Goal: Task Accomplishment & Management: Use online tool/utility

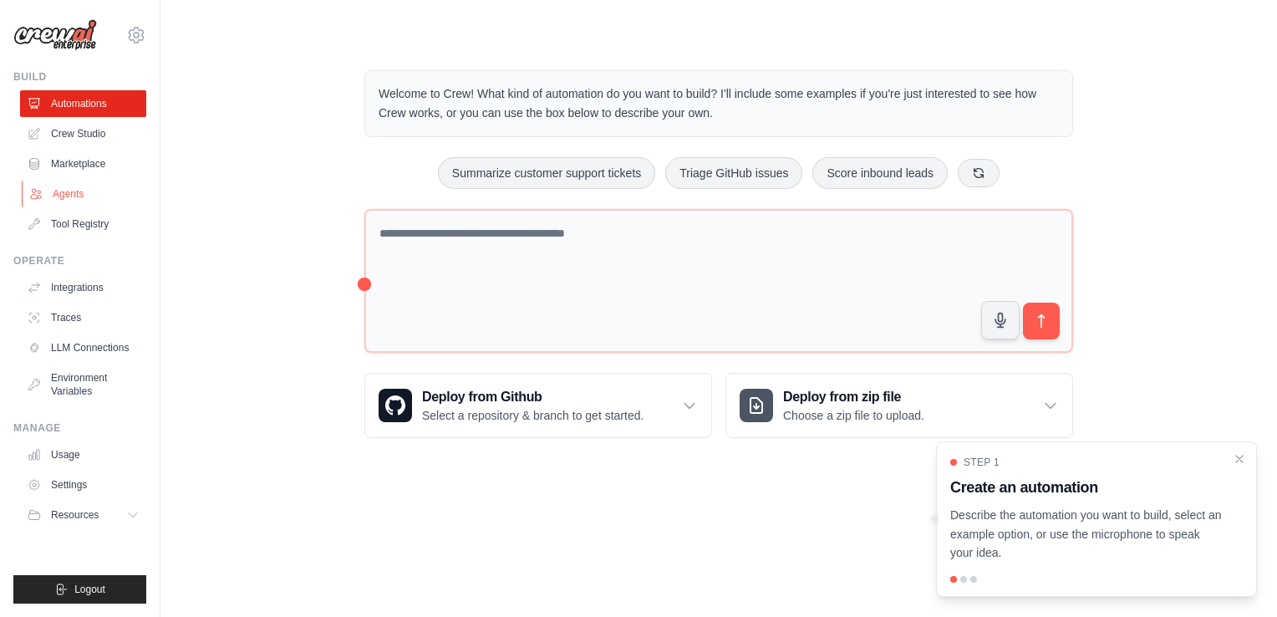
click at [74, 187] on link "Agents" at bounding box center [85, 194] width 126 height 27
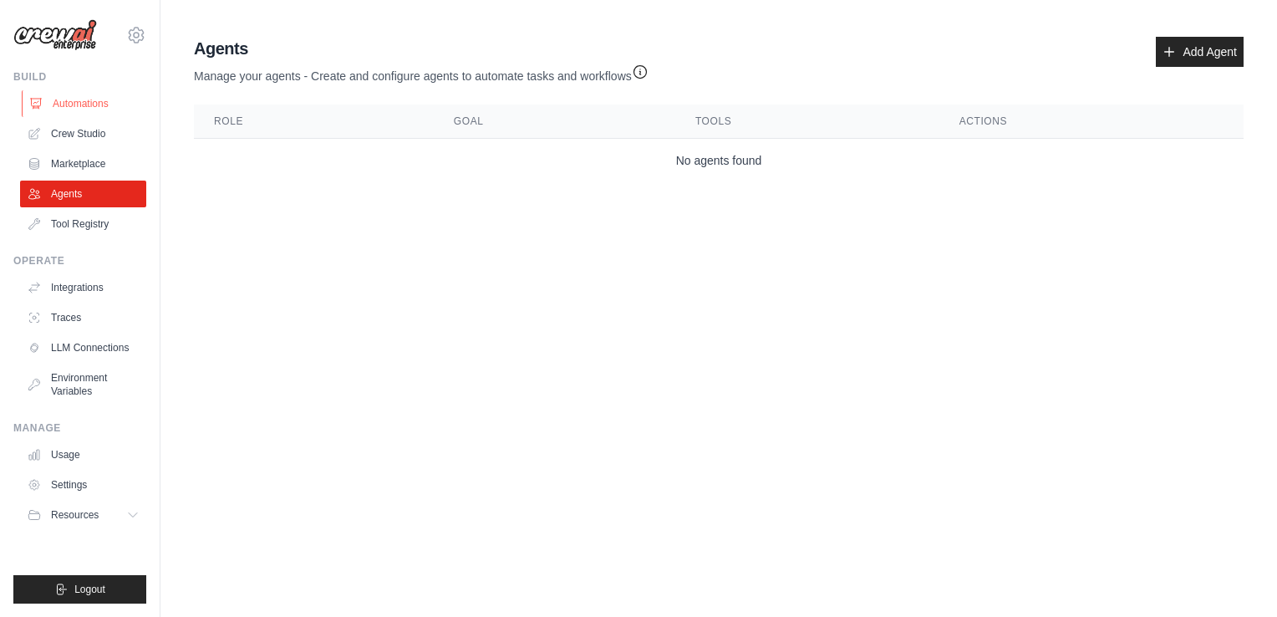
click at [100, 104] on link "Automations" at bounding box center [85, 103] width 126 height 27
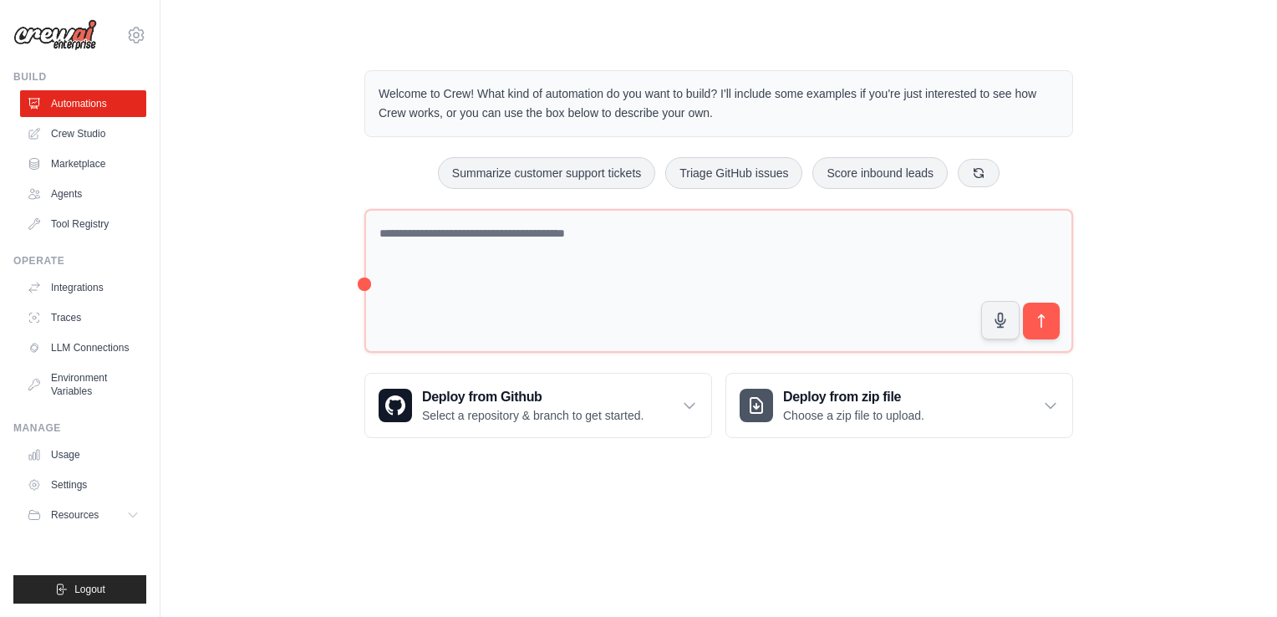
click at [294, 165] on div "Welcome to Crew! What kind of automation do you want to build? I'll include som…" at bounding box center [718, 253] width 1063 height 421
click at [141, 33] on icon at bounding box center [136, 35] width 15 height 14
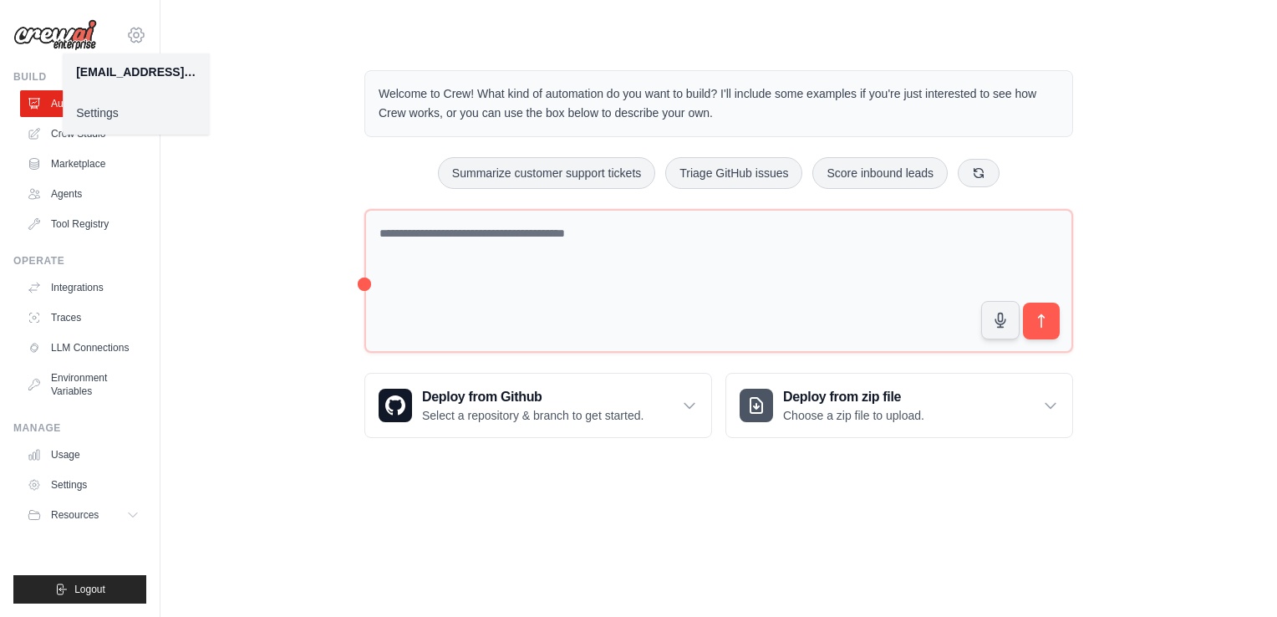
click at [141, 33] on icon at bounding box center [136, 35] width 15 height 14
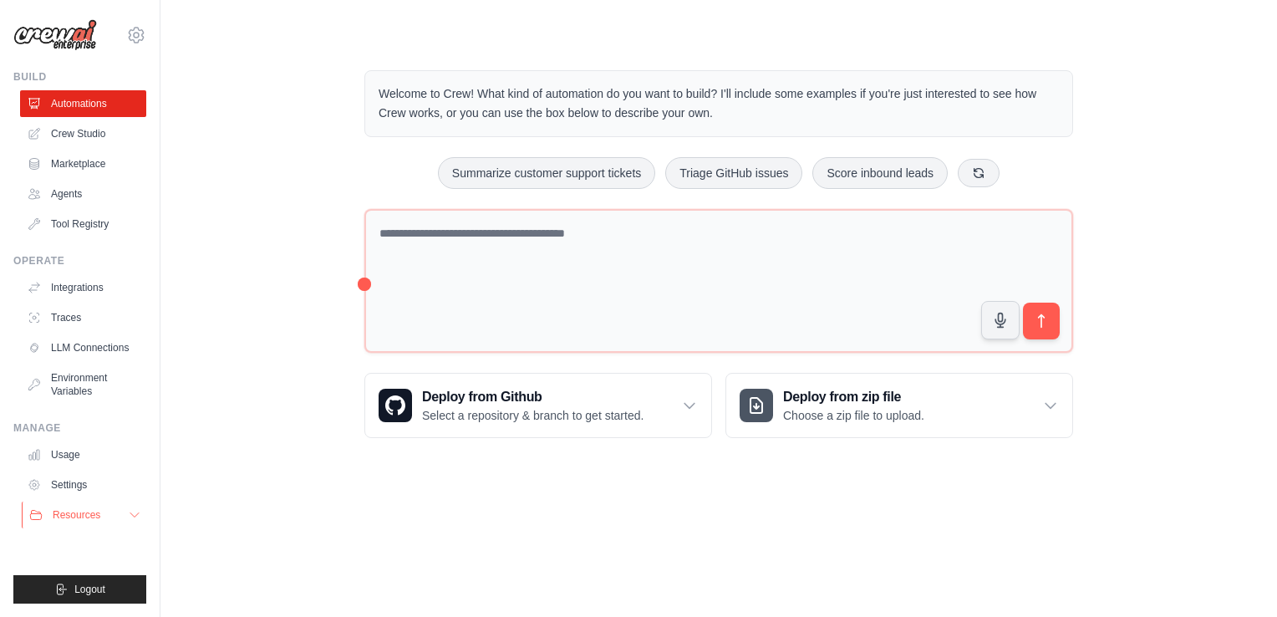
click at [80, 510] on span "Resources" at bounding box center [77, 514] width 48 height 13
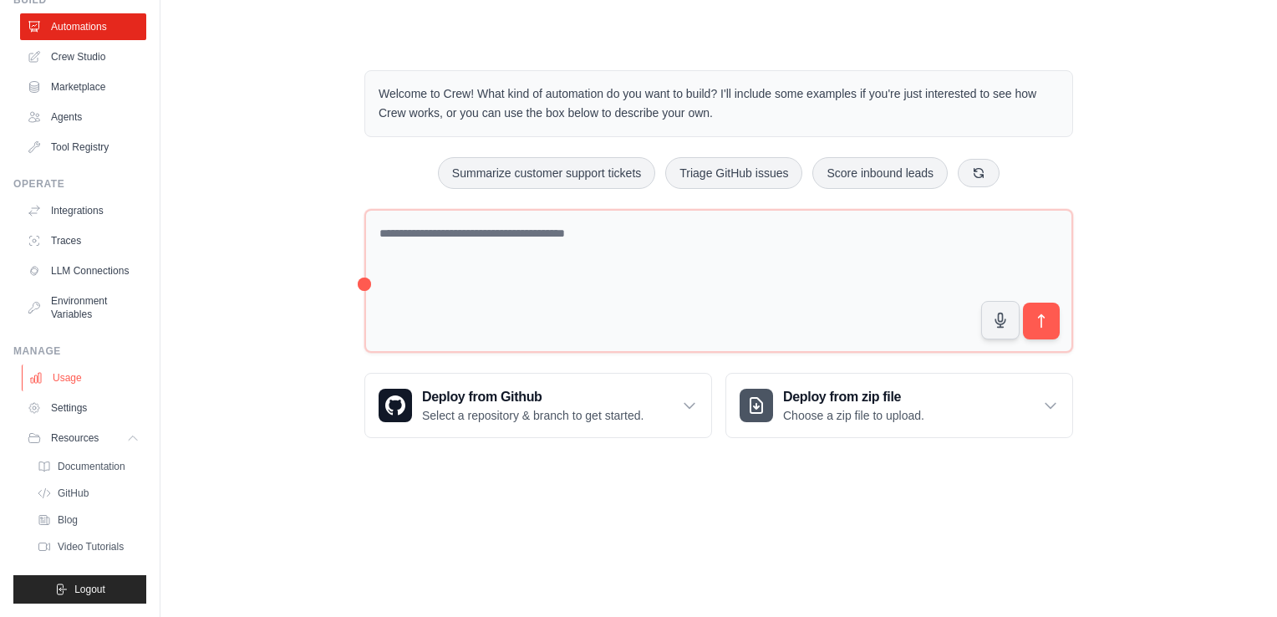
click at [70, 377] on link "Usage" at bounding box center [85, 377] width 126 height 27
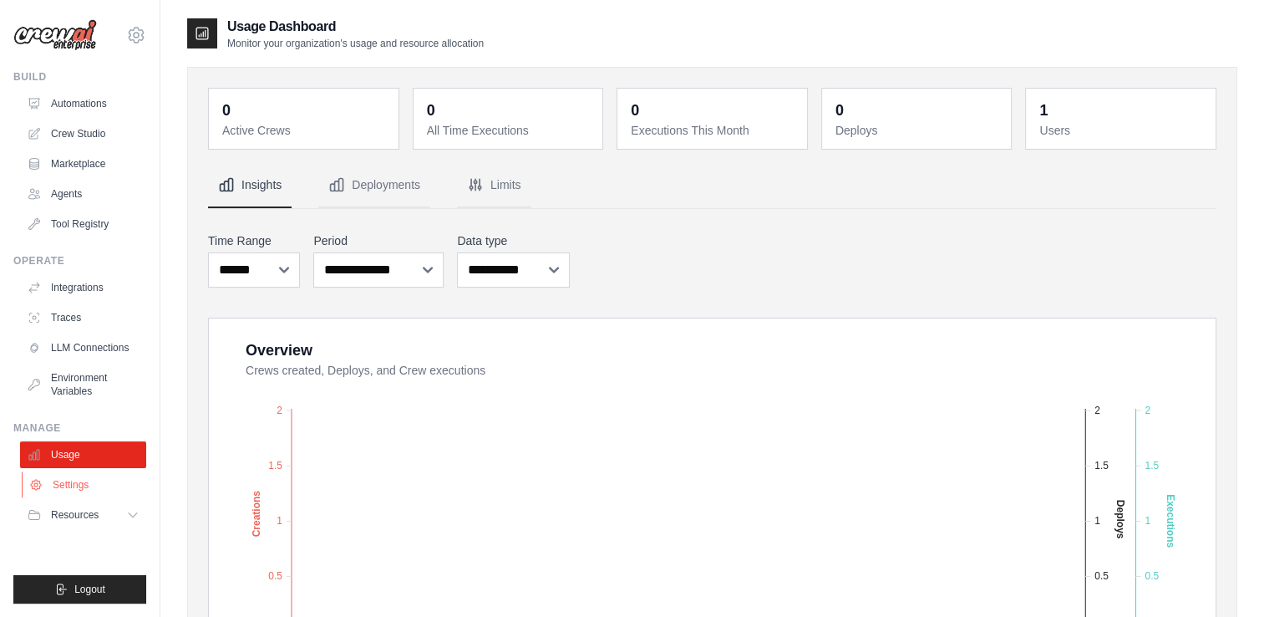
click at [53, 476] on link "Settings" at bounding box center [85, 484] width 126 height 27
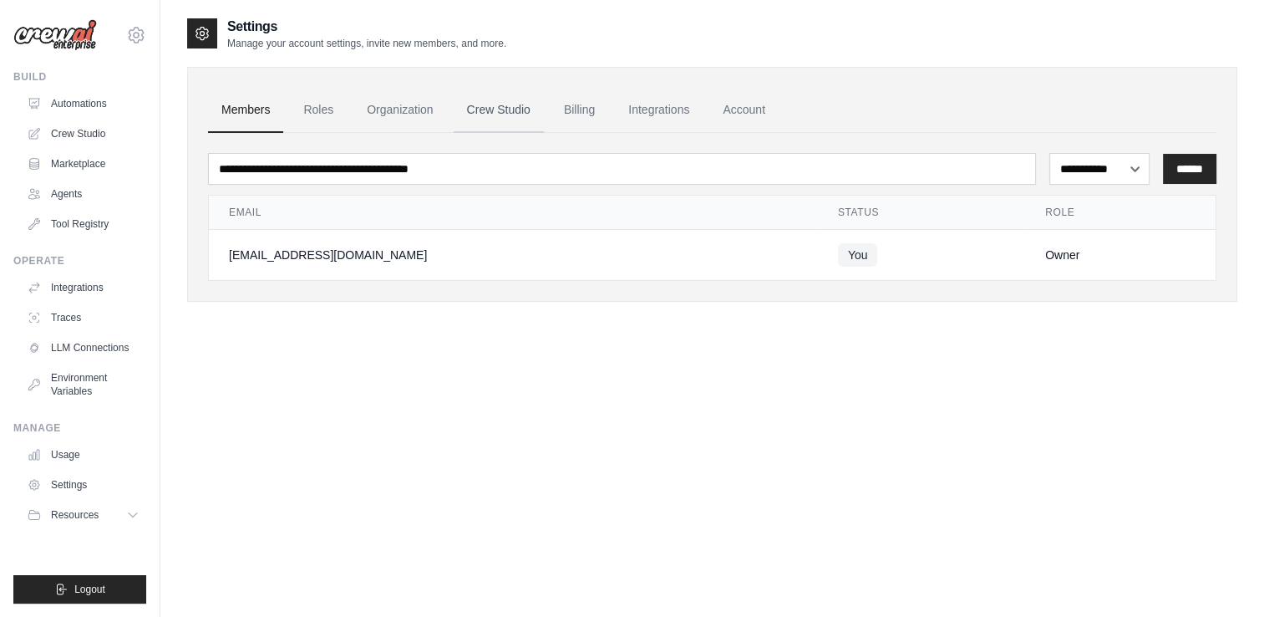
click at [490, 104] on link "Crew Studio" at bounding box center [499, 110] width 90 height 45
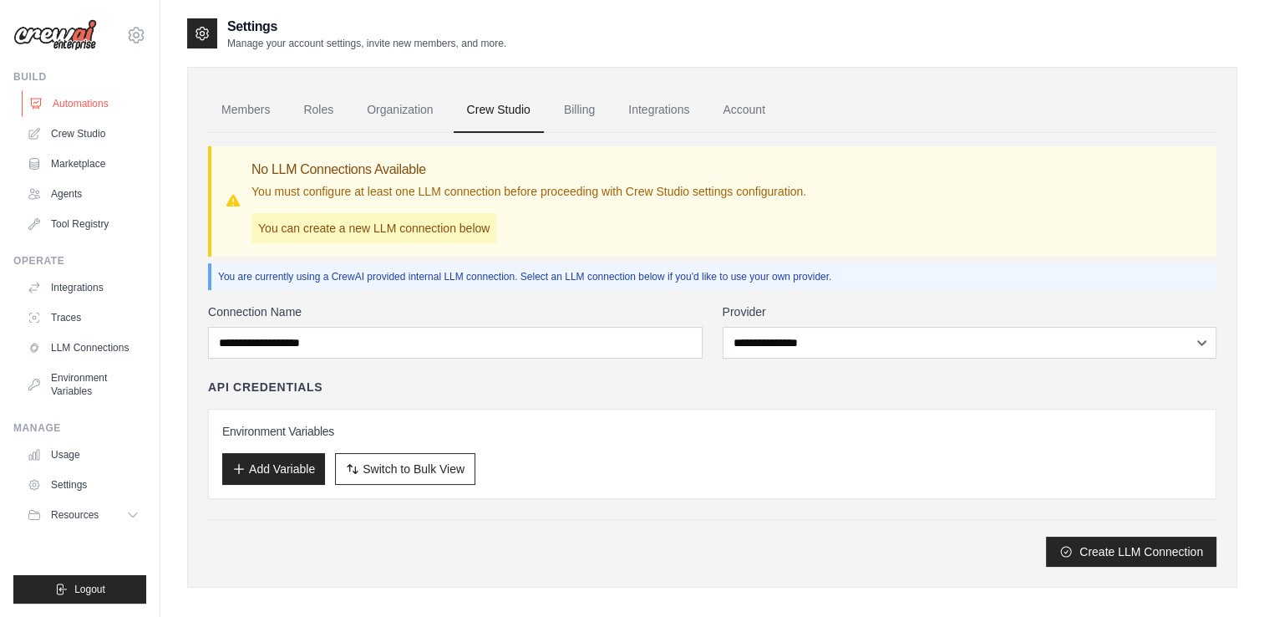
click at [53, 112] on link "Automations" at bounding box center [85, 103] width 126 height 27
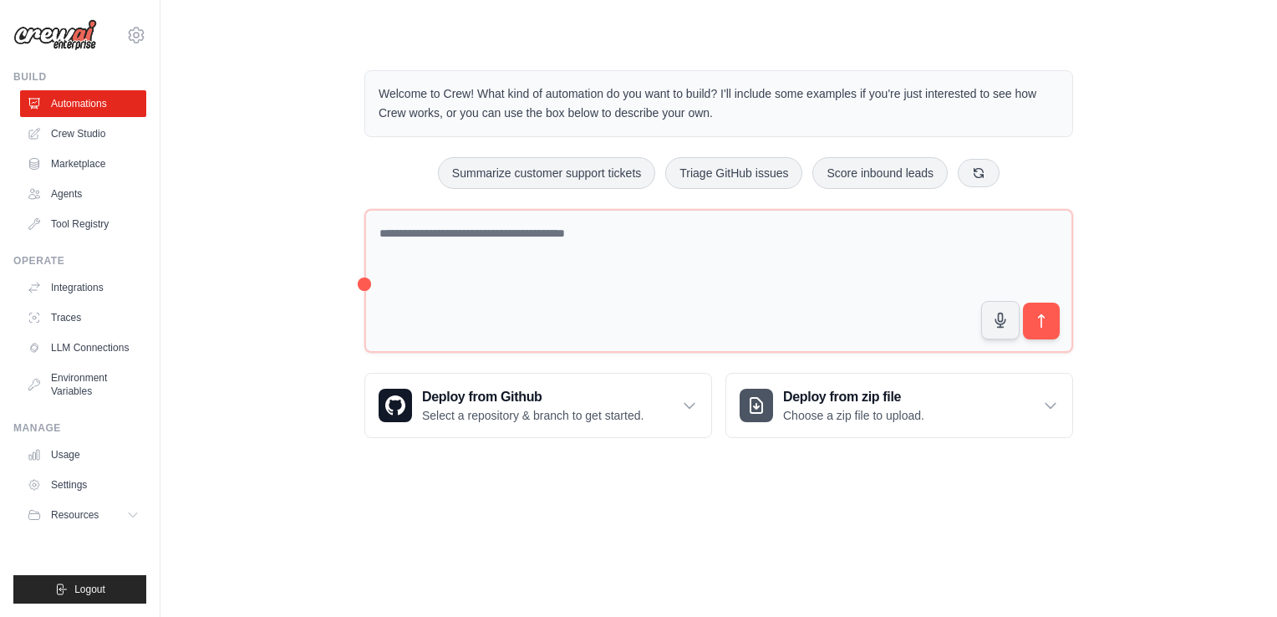
click at [1186, 310] on div "Welcome to Crew! What kind of automation do you want to build? I'll include som…" at bounding box center [718, 253] width 1063 height 421
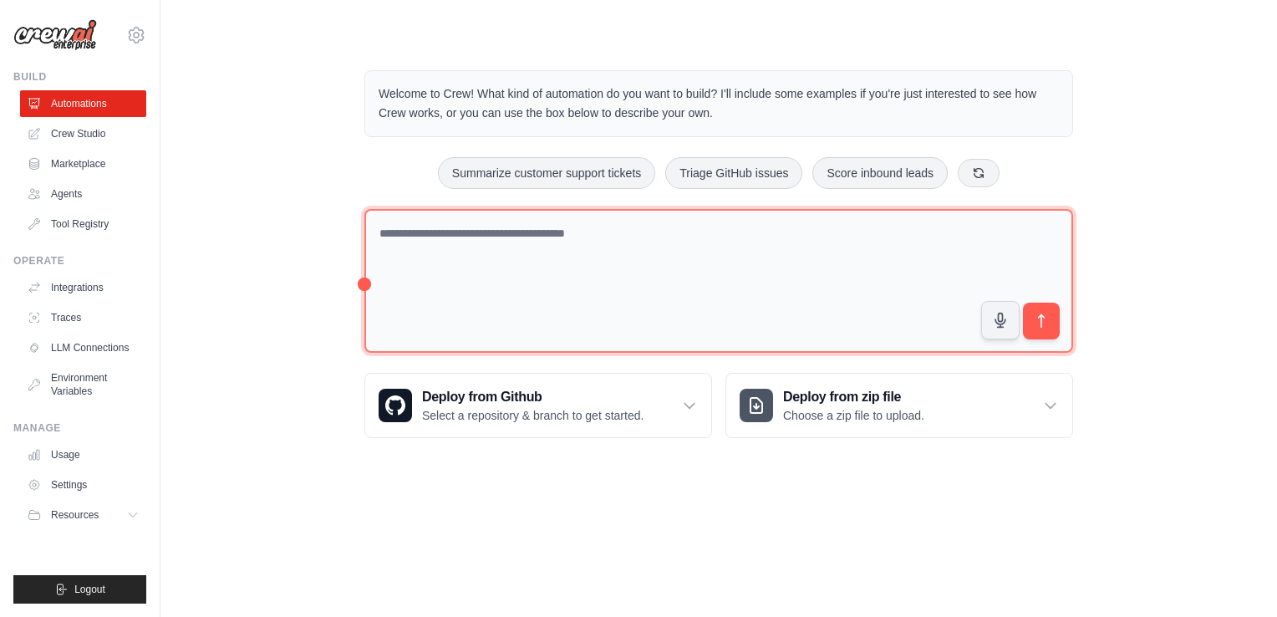
click at [598, 233] on textarea at bounding box center [718, 281] width 709 height 145
paste textarea "**********"
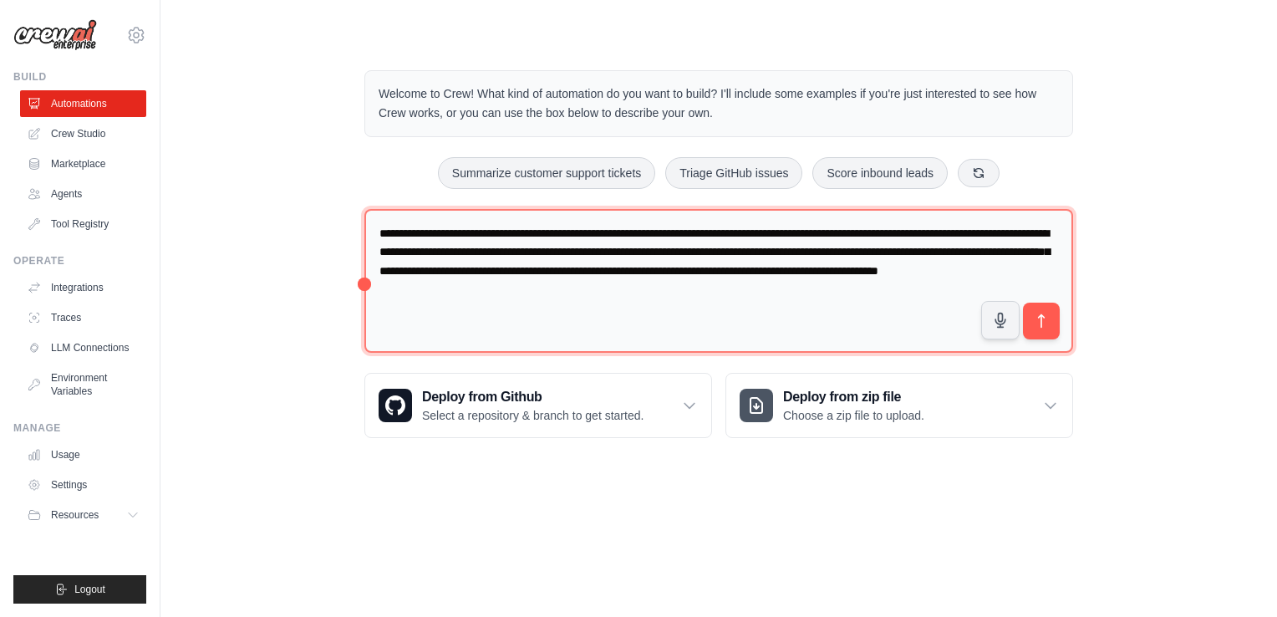
type textarea "**********"
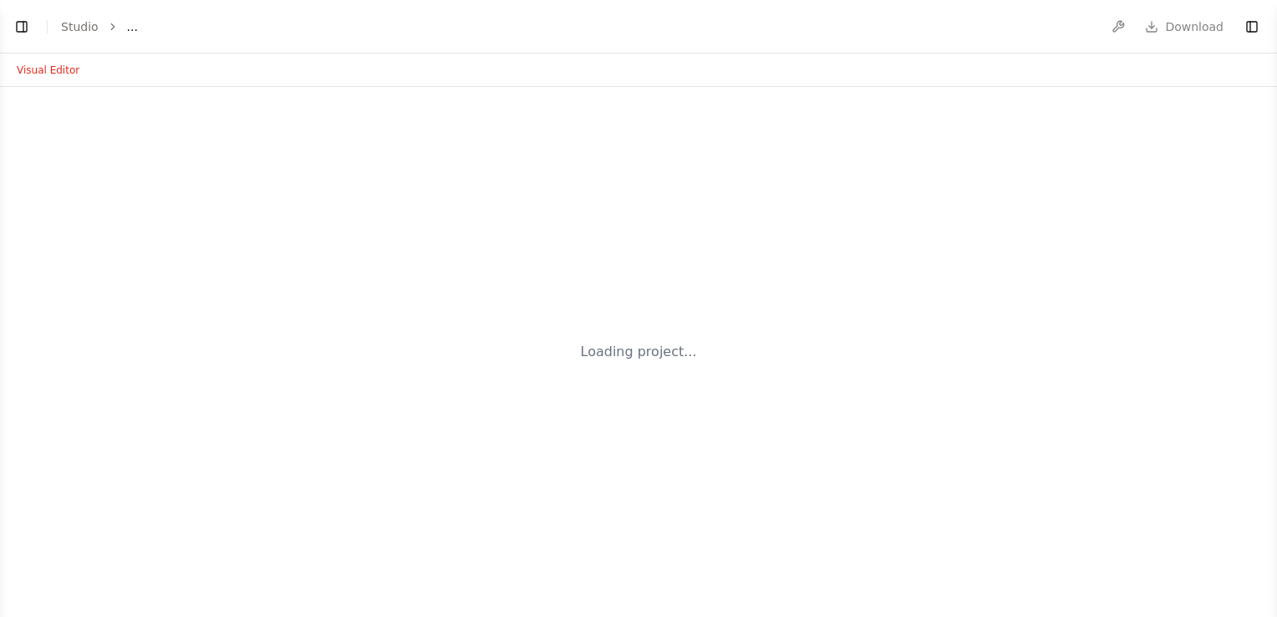
select select "****"
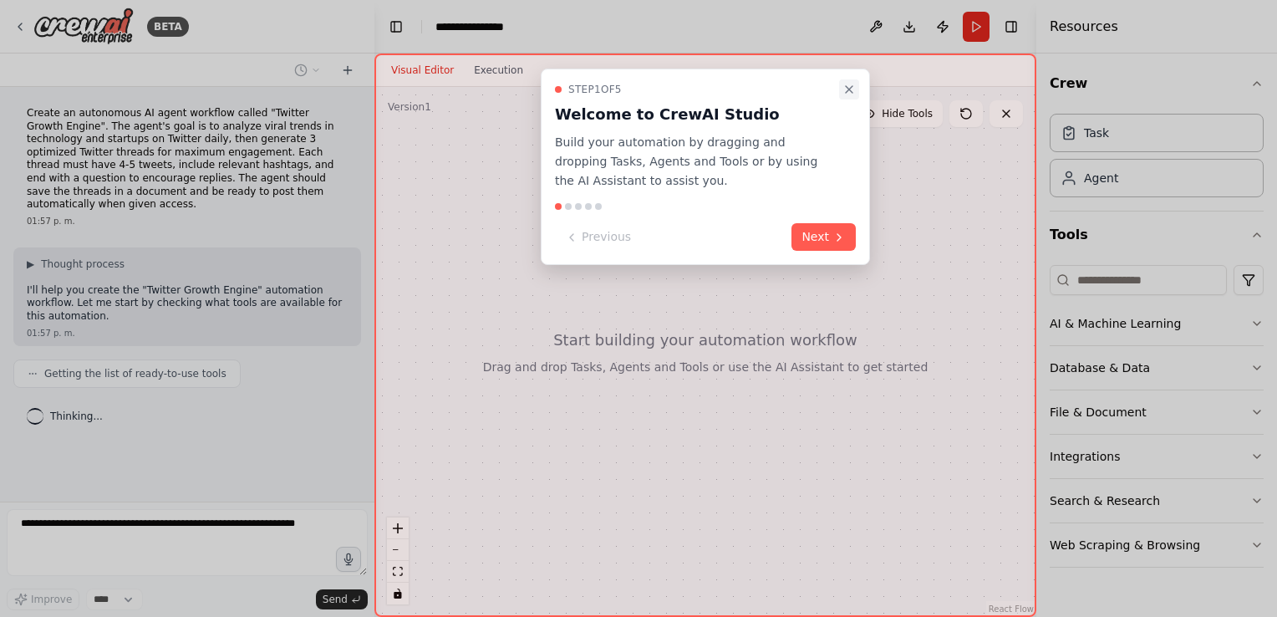
click at [842, 86] on button "Close walkthrough" at bounding box center [849, 89] width 20 height 20
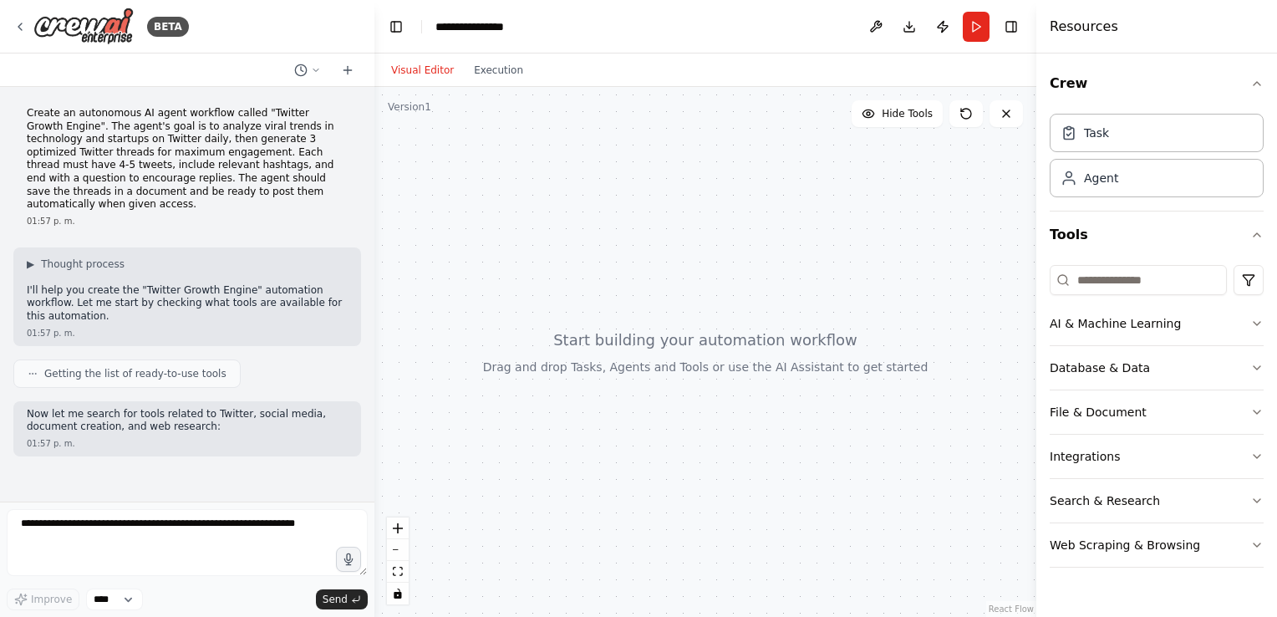
scroll to position [24, 0]
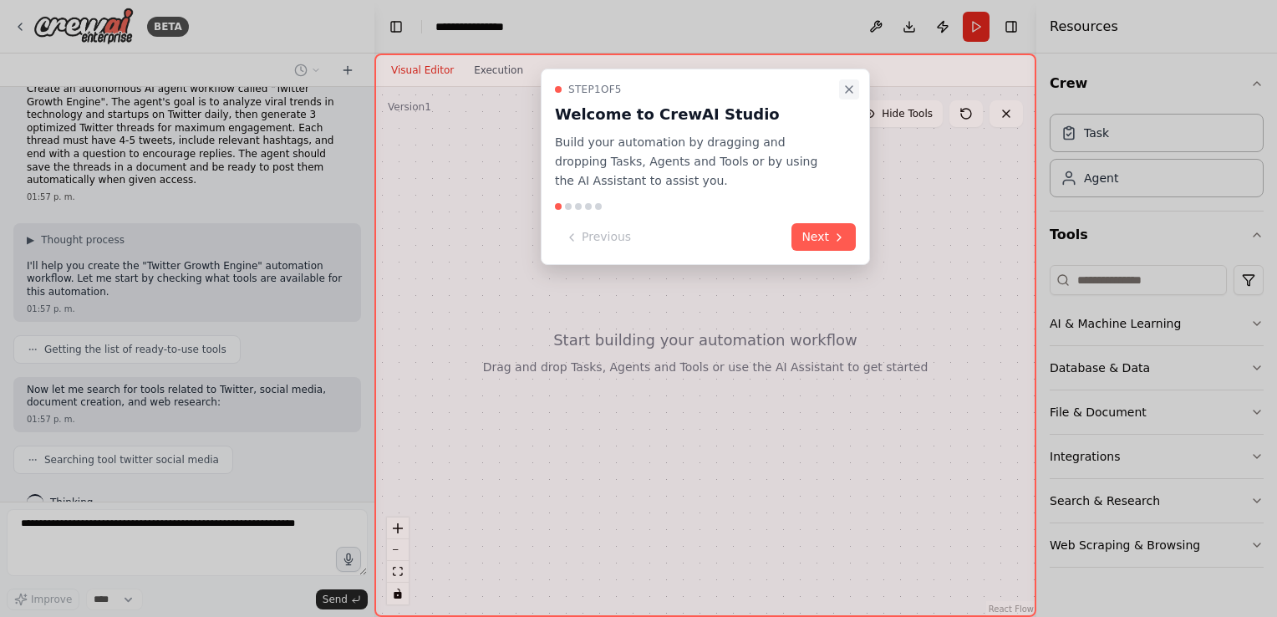
click at [855, 99] on button "Close walkthrough" at bounding box center [849, 89] width 20 height 20
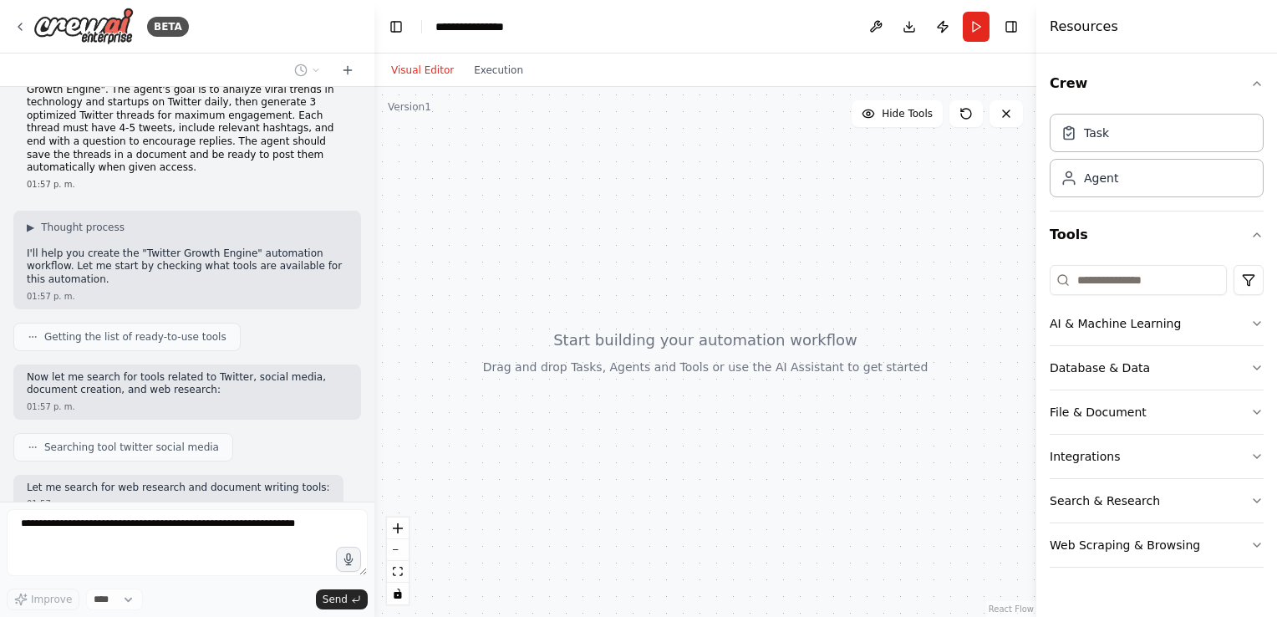
scroll to position [121, 0]
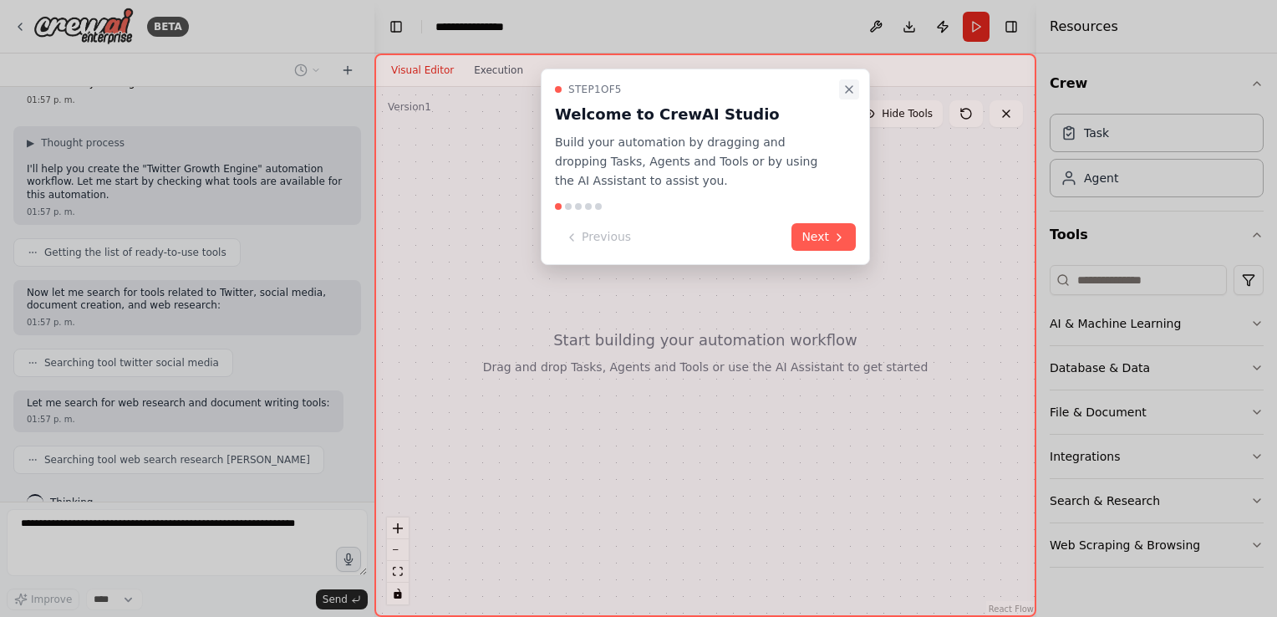
click at [842, 85] on icon "Close walkthrough" at bounding box center [848, 89] width 13 height 13
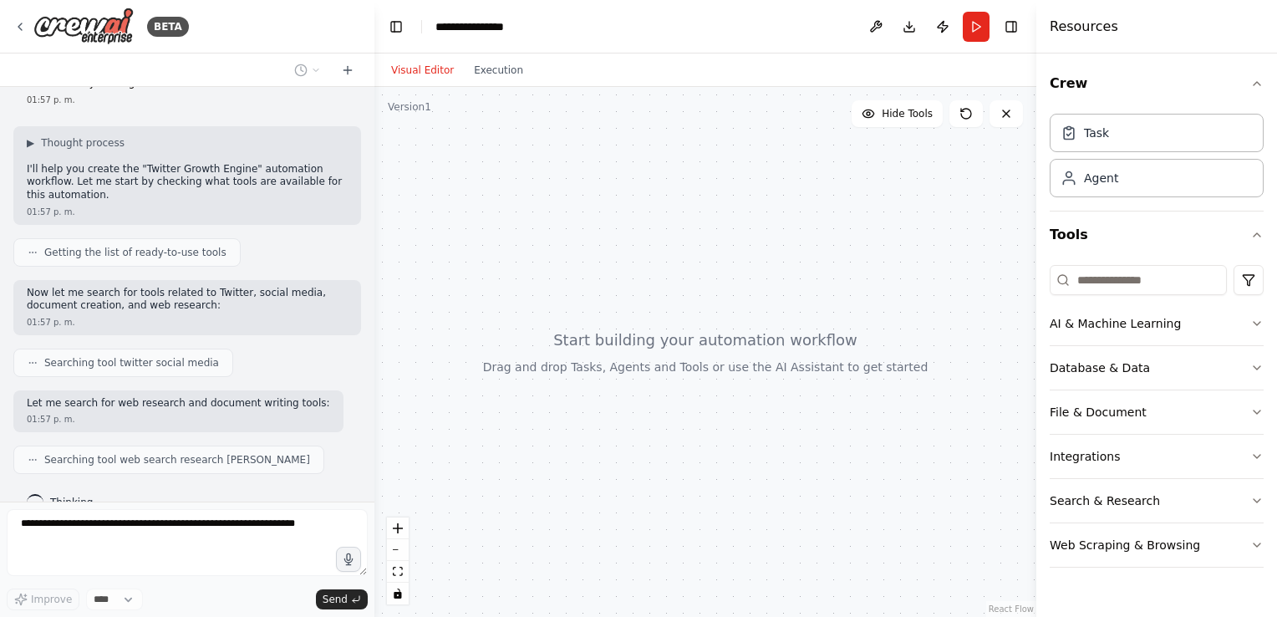
scroll to position [163, 0]
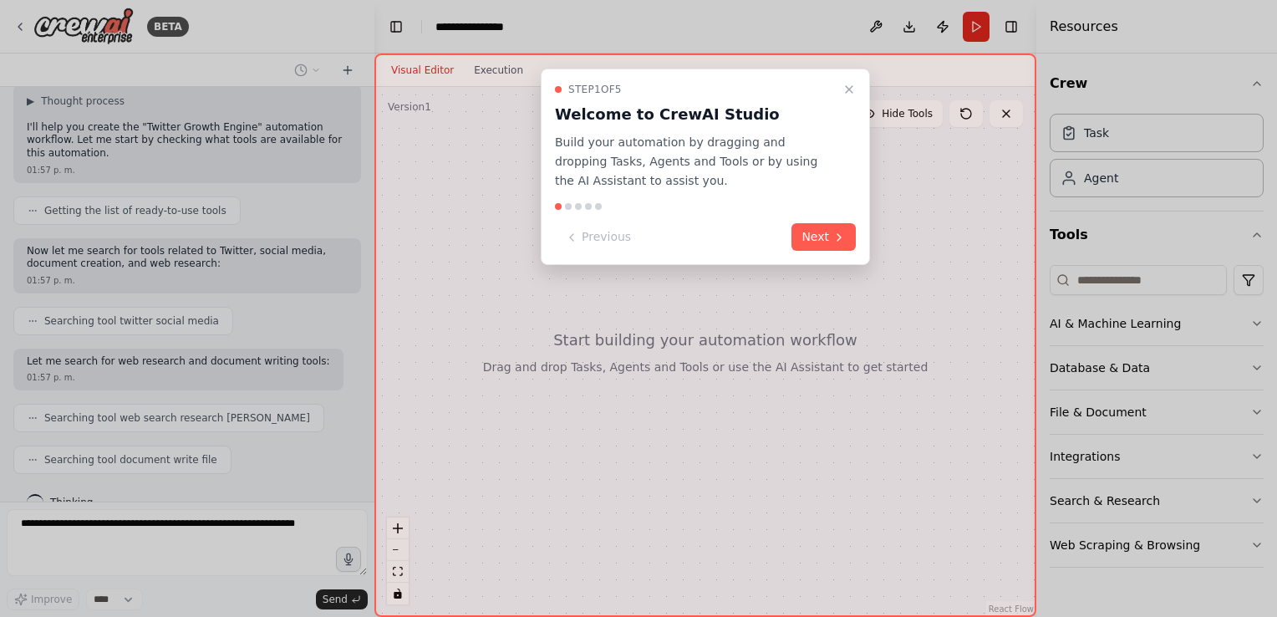
click at [844, 73] on div "Step 1 of 5 Welcome to CrewAI Studio Build your automation by dragging and drop…" at bounding box center [705, 167] width 329 height 196
click at [847, 84] on icon "Close walkthrough" at bounding box center [848, 89] width 13 height 13
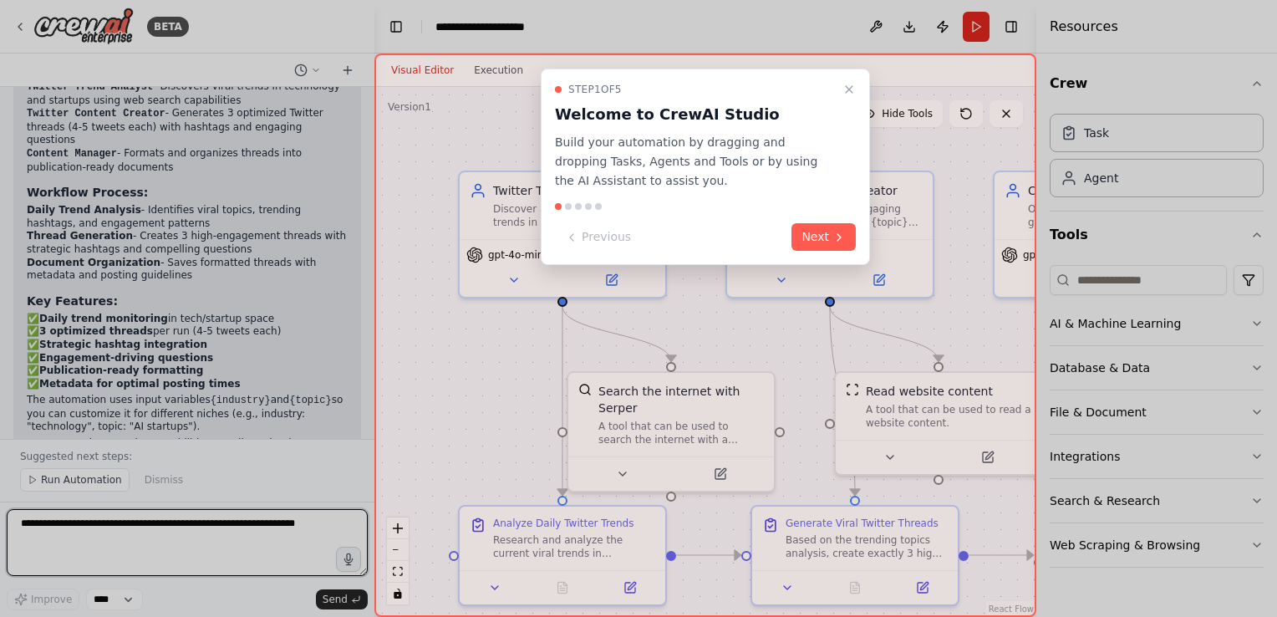
scroll to position [1758, 0]
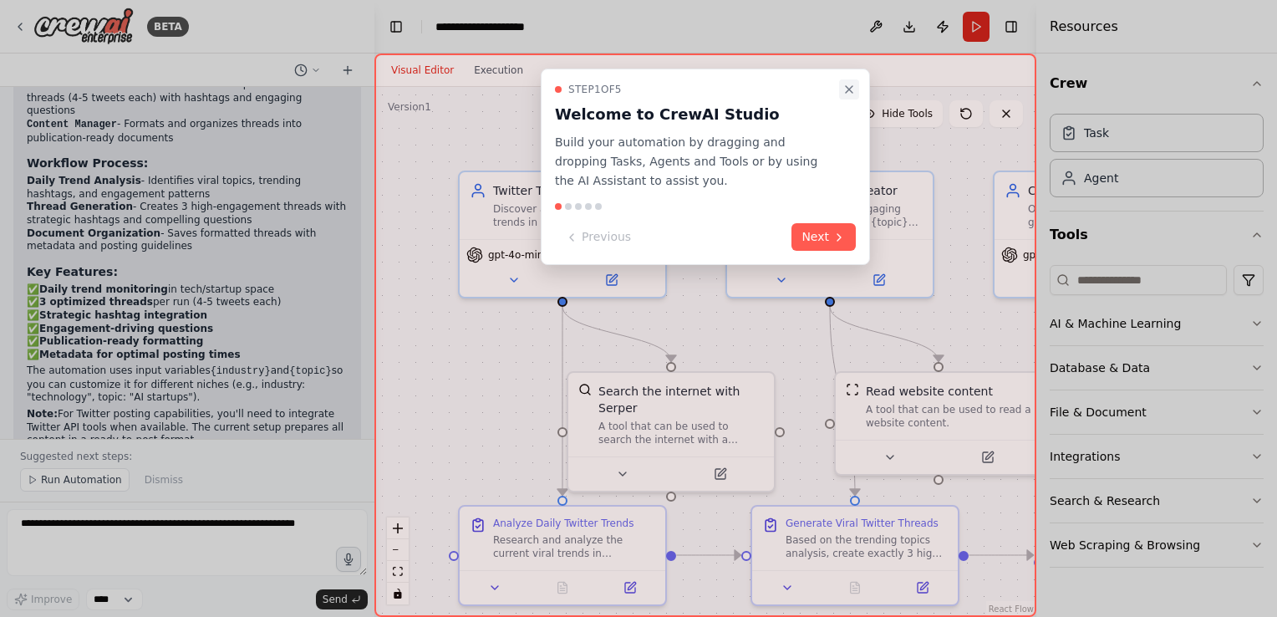
click at [851, 87] on icon "Close walkthrough" at bounding box center [849, 89] width 7 height 7
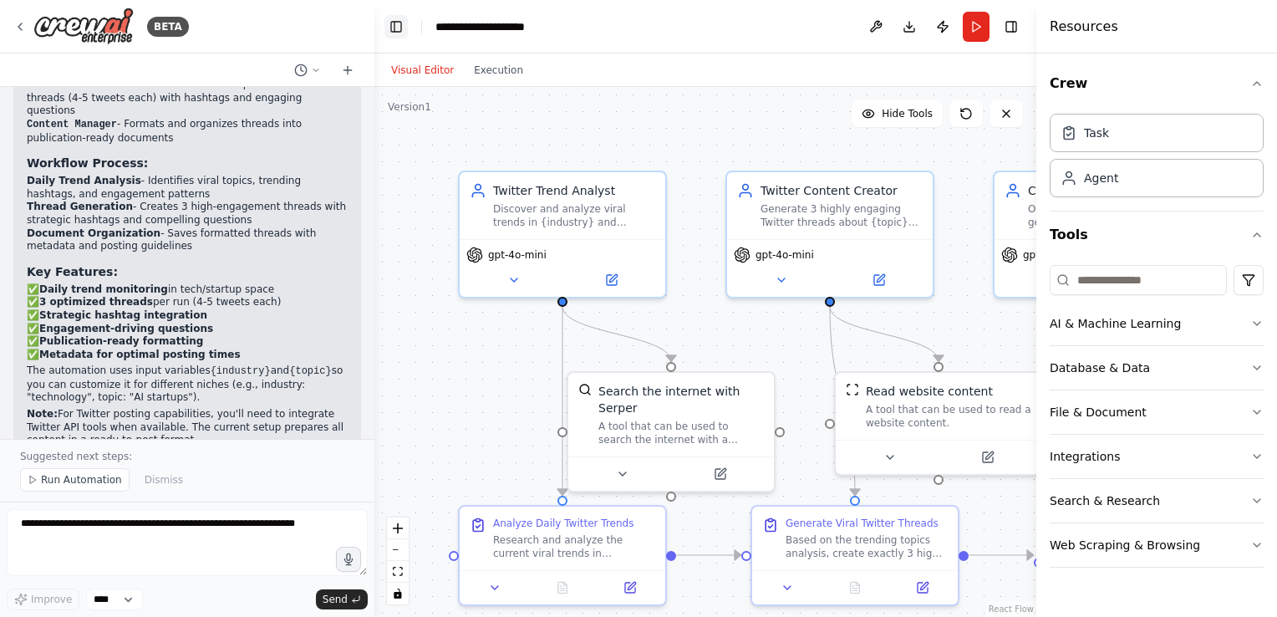
click at [390, 35] on button "Toggle Left Sidebar" at bounding box center [395, 26] width 23 height 23
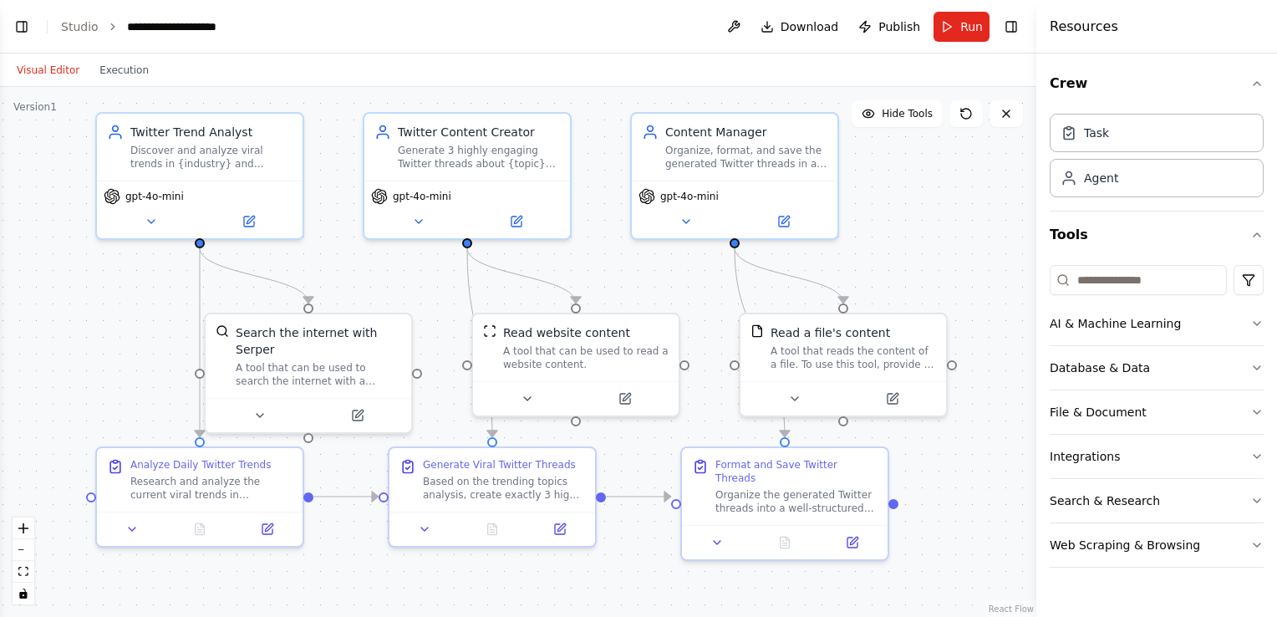
drag, startPoint x: 951, startPoint y: 287, endPoint x: 963, endPoint y: 229, distance: 59.7
click at [963, 229] on div ".deletable-edge-delete-btn { width: 20px; height: 20px; border: 0px solid #ffff…" at bounding box center [518, 352] width 1036 height 530
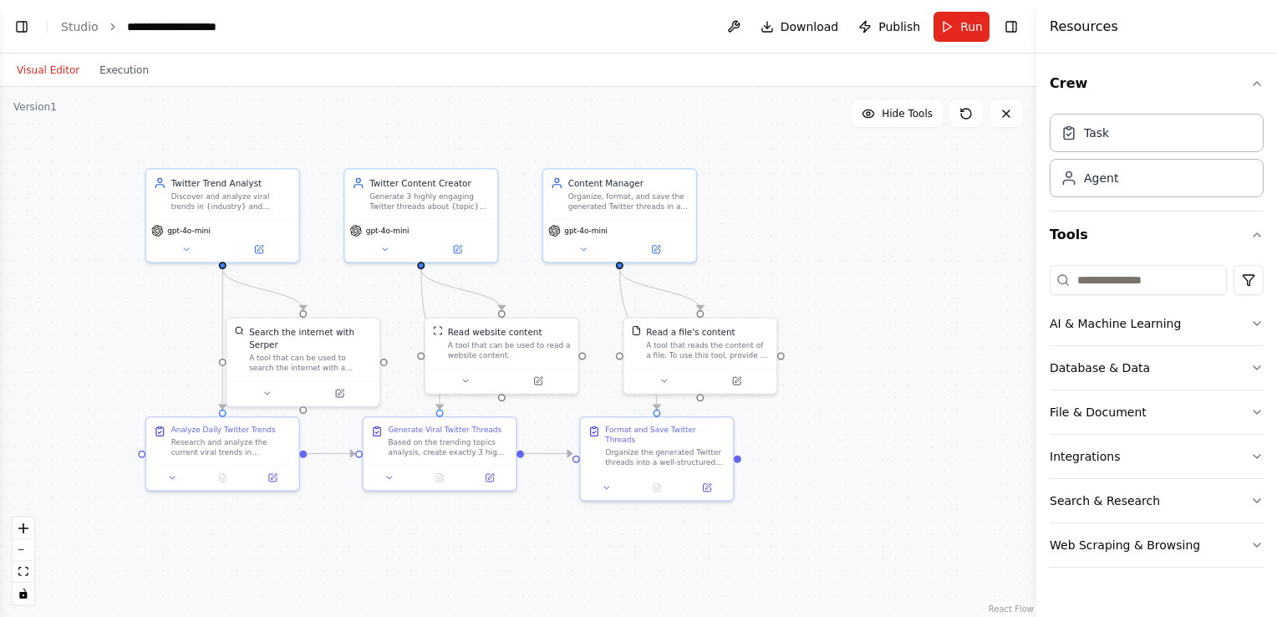
drag, startPoint x: 953, startPoint y: 219, endPoint x: 781, endPoint y: 243, distance: 173.9
click at [781, 243] on div ".deletable-edge-delete-btn { width: 20px; height: 20px; border: 0px solid #ffff…" at bounding box center [518, 352] width 1036 height 530
click at [1079, 451] on button "Integrations" at bounding box center [1157, 456] width 214 height 43
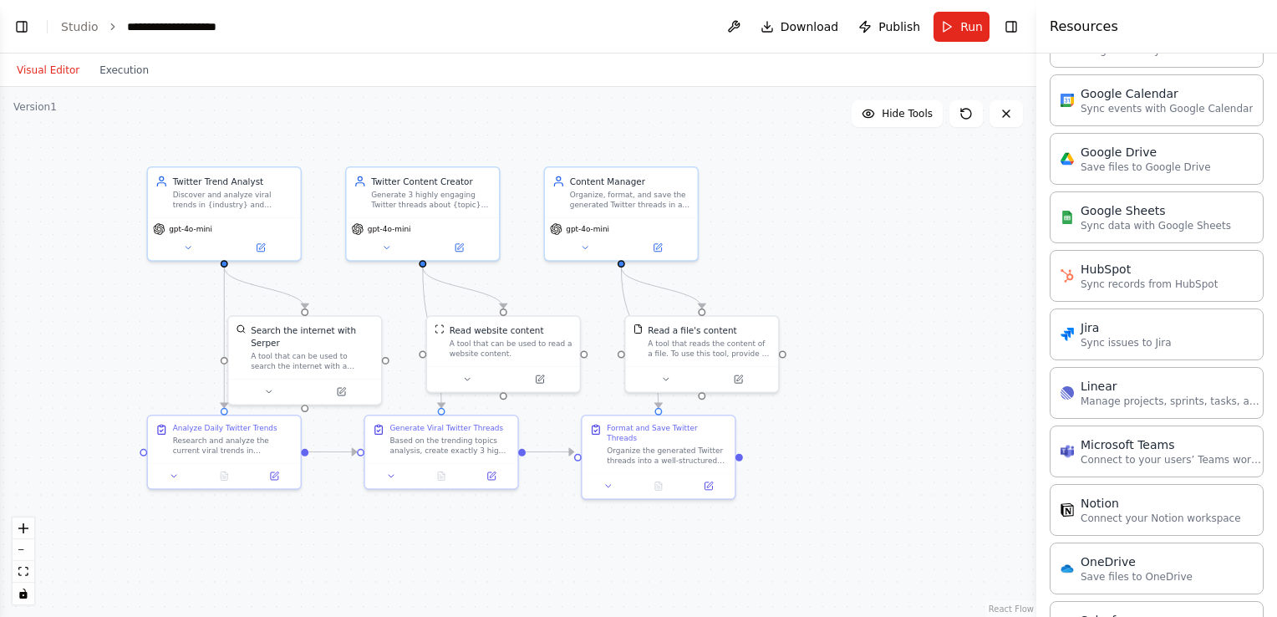
scroll to position [764, 0]
drag, startPoint x: 892, startPoint y: 435, endPoint x: 857, endPoint y: 430, distance: 34.6
click at [857, 430] on div "Notion 0 of 9 Connect your Notion workspace" at bounding box center [901, 432] width 123 height 25
drag, startPoint x: 868, startPoint y: 461, endPoint x: 852, endPoint y: 500, distance: 41.9
click at [852, 500] on button at bounding box center [846, 503] width 70 height 15
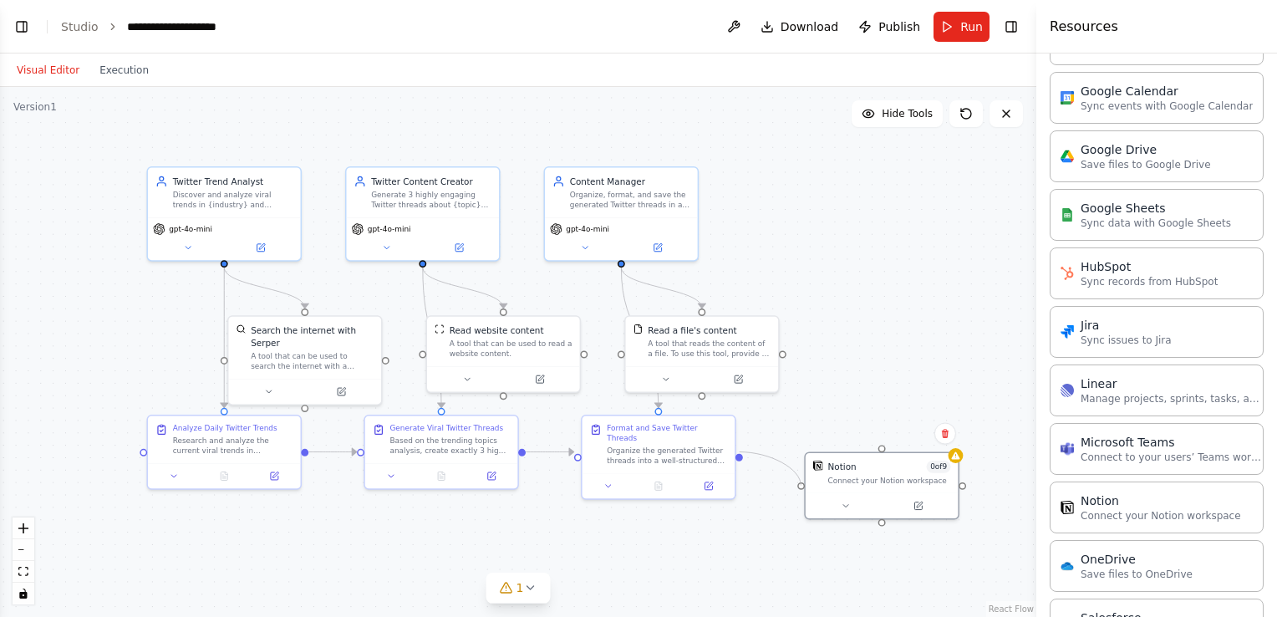
drag, startPoint x: 738, startPoint y: 449, endPoint x: 800, endPoint y: 493, distance: 76.1
click at [800, 493] on div ".deletable-edge-delete-btn { width: 20px; height: 20px; border: 0px solid #ffff…" at bounding box center [518, 352] width 1036 height 530
drag, startPoint x: 863, startPoint y: 481, endPoint x: 835, endPoint y: 453, distance: 40.2
click at [835, 453] on div "Connect your Notion workspace" at bounding box center [864, 453] width 123 height 10
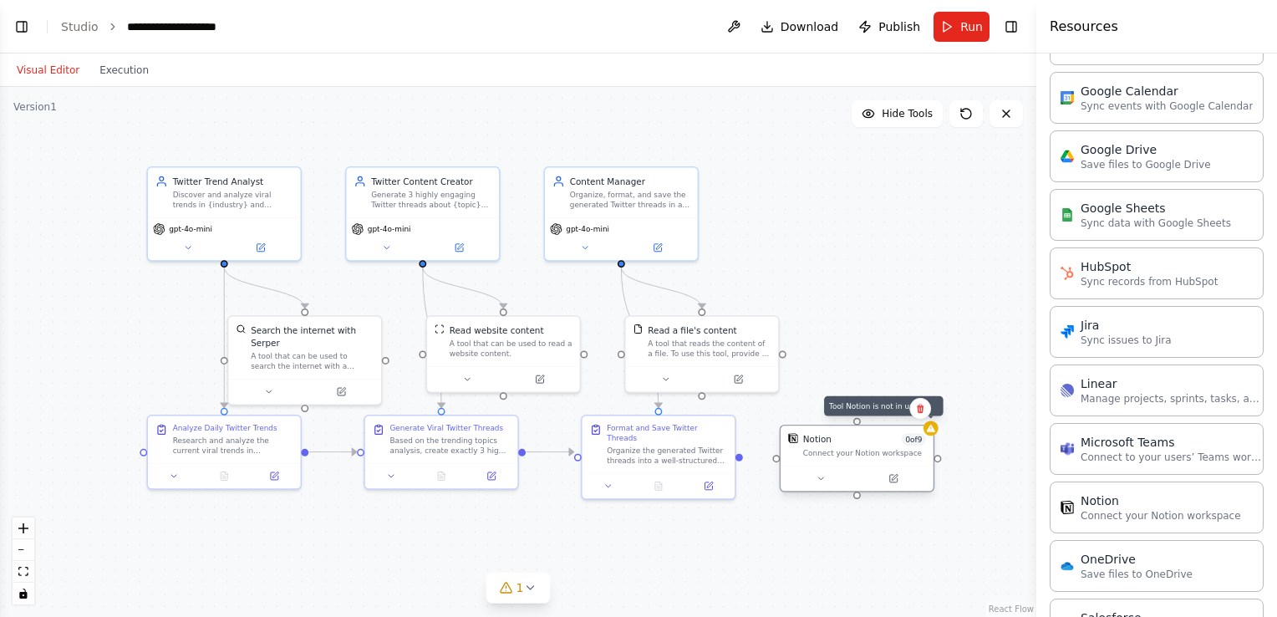
click at [931, 433] on div at bounding box center [930, 427] width 15 height 15
click at [820, 480] on icon at bounding box center [821, 479] width 10 height 10
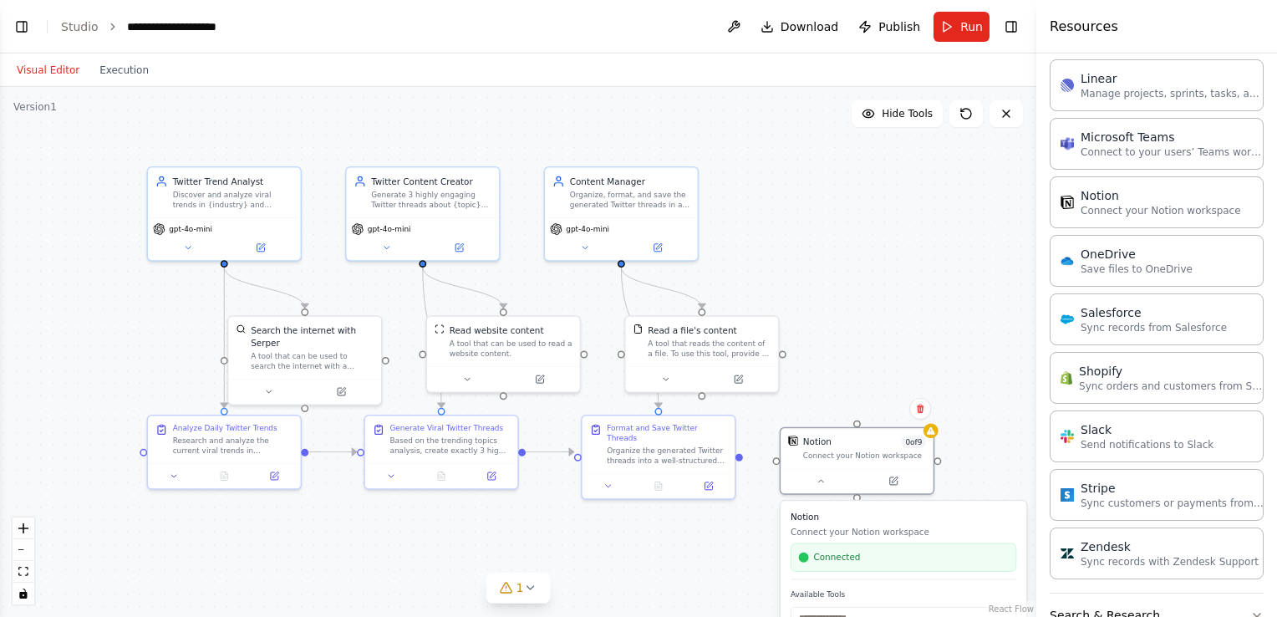
scroll to position [1137, 0]
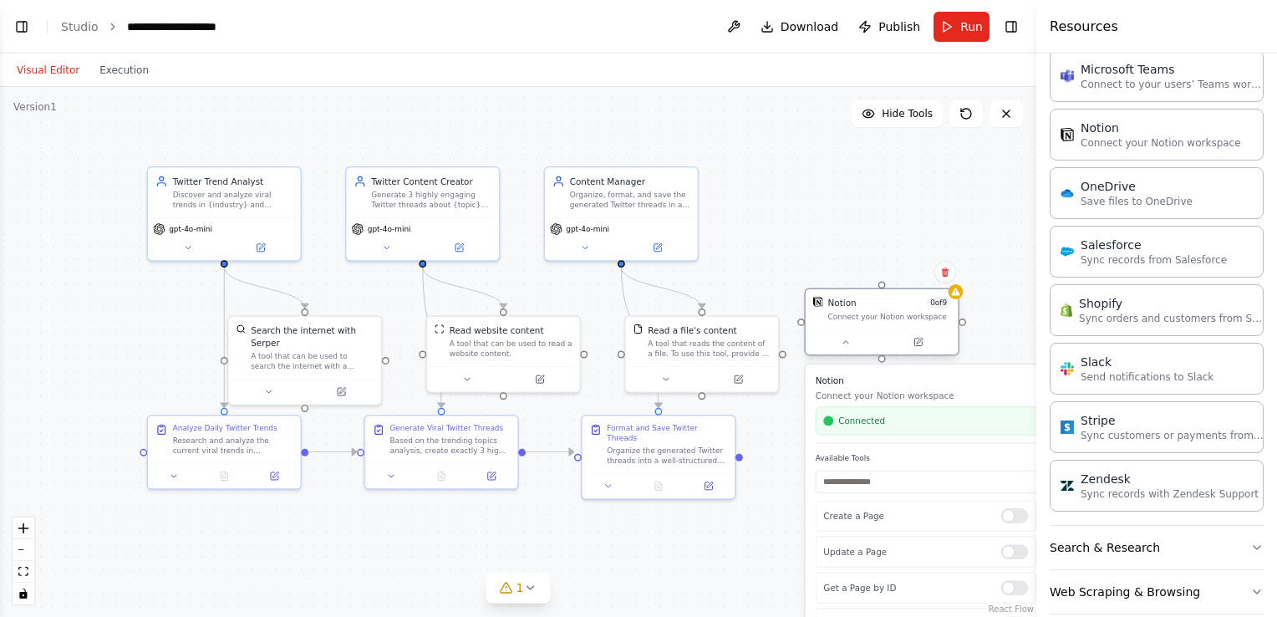
drag, startPoint x: 858, startPoint y: 450, endPoint x: 883, endPoint y: 314, distance: 138.4
click at [883, 314] on div "Connect your Notion workspace" at bounding box center [889, 317] width 123 height 10
click at [1005, 511] on div at bounding box center [1015, 515] width 28 height 15
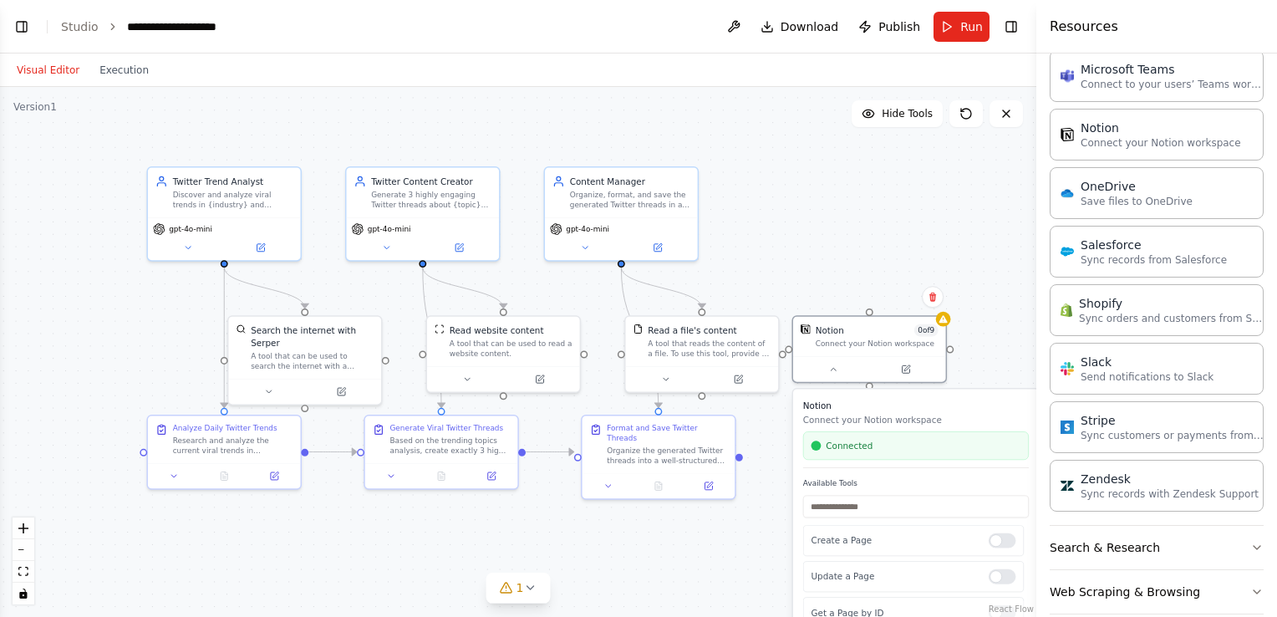
drag, startPoint x: 883, startPoint y: 289, endPoint x: 857, endPoint y: 300, distance: 27.3
click at [857, 300] on div ".deletable-edge-delete-btn { width: 20px; height: 20px; border: 0px solid #ffff…" at bounding box center [518, 352] width 1036 height 530
drag, startPoint x: 866, startPoint y: 309, endPoint x: 619, endPoint y: 264, distance: 250.6
click at [619, 264] on div "Twitter Trend Analyst Discover and analyze viral trends in {industry} and {topi…" at bounding box center [468, 301] width 769 height 394
click at [996, 544] on div at bounding box center [1003, 540] width 28 height 15
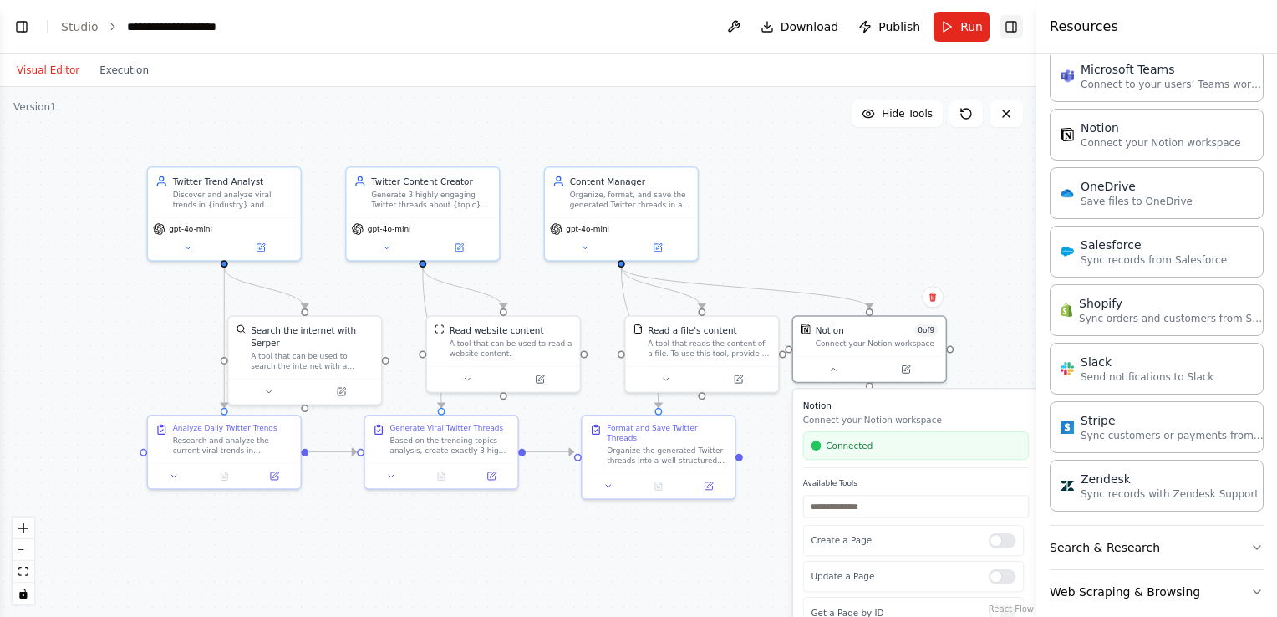
click at [1013, 26] on button "Toggle Right Sidebar" at bounding box center [1011, 26] width 23 height 23
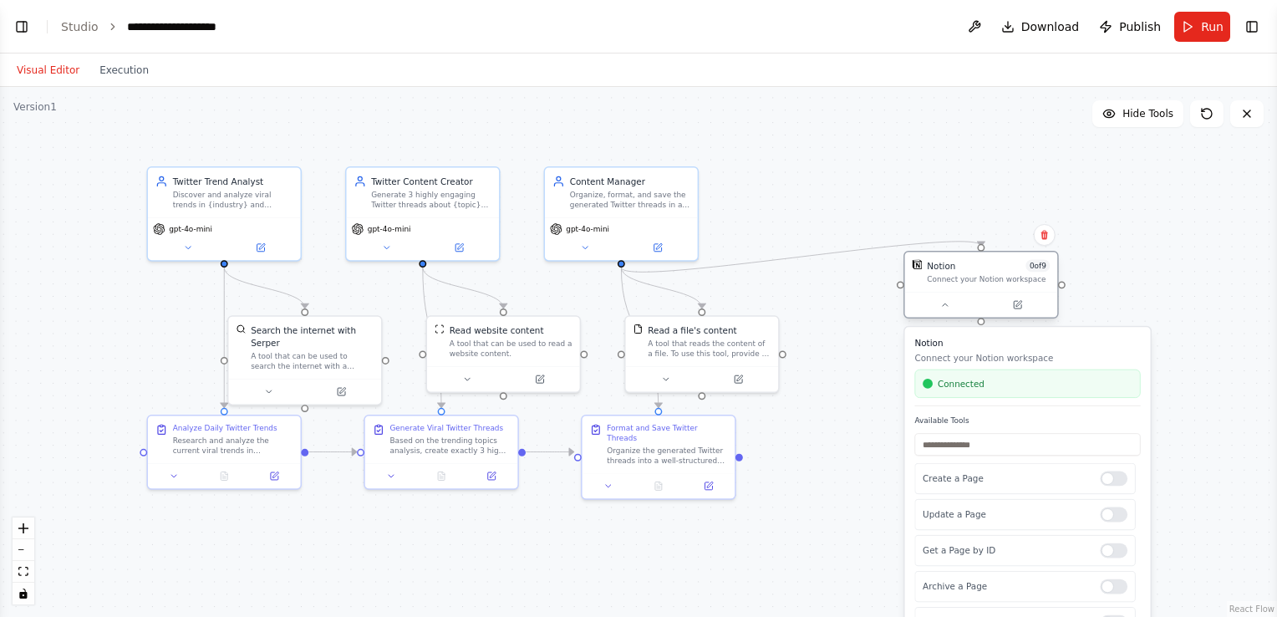
drag, startPoint x: 868, startPoint y: 326, endPoint x: 989, endPoint y: 256, distance: 139.3
click at [989, 256] on div "Notion 0 of 9 Connect your Notion workspace" at bounding box center [981, 272] width 153 height 40
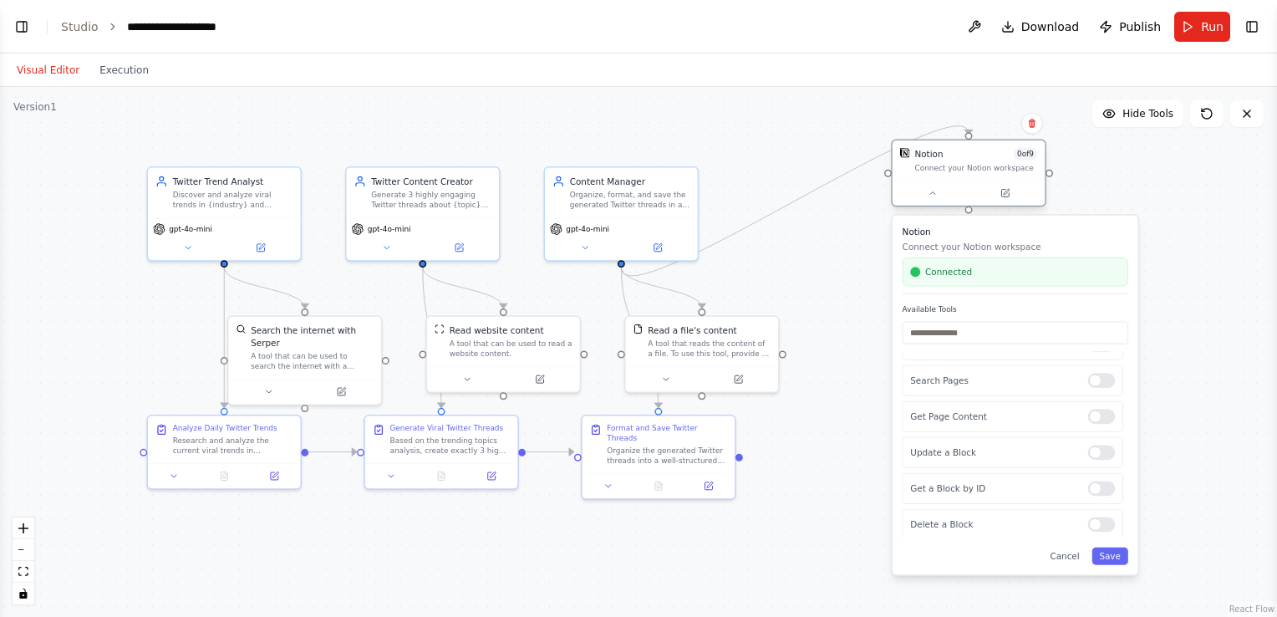
drag, startPoint x: 995, startPoint y: 275, endPoint x: 985, endPoint y: 163, distance: 112.5
click at [985, 163] on div "Connect your Notion workspace" at bounding box center [975, 168] width 123 height 10
click at [1108, 558] on button "Save" at bounding box center [1109, 556] width 36 height 18
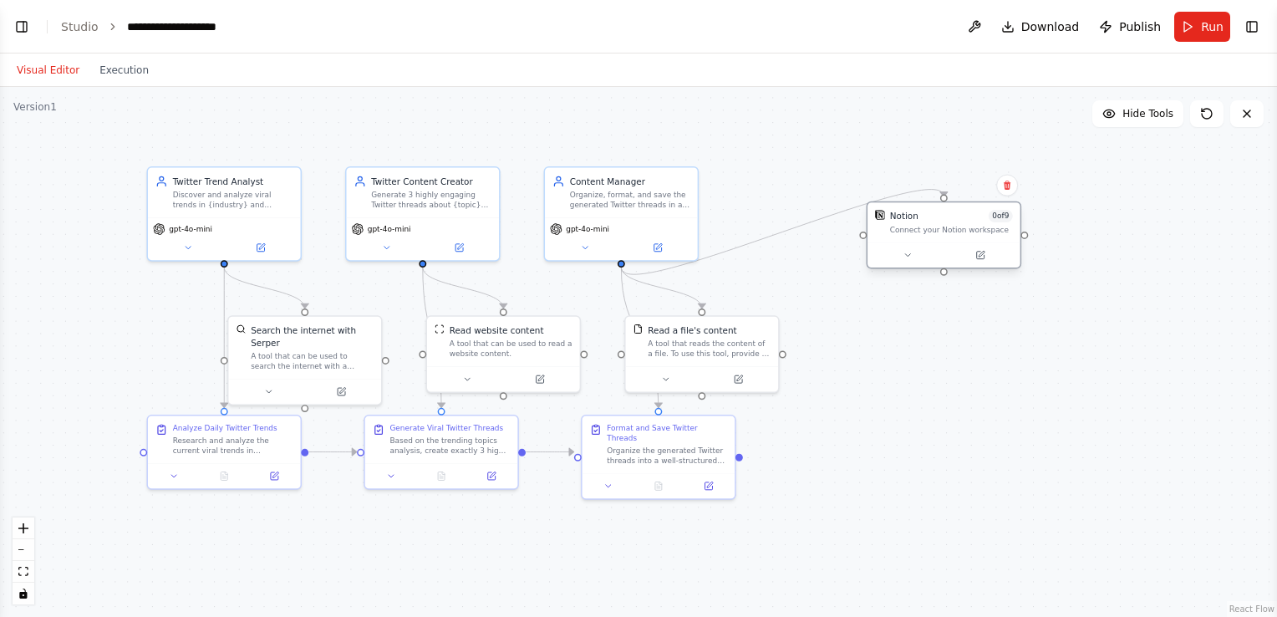
drag, startPoint x: 979, startPoint y: 160, endPoint x: 950, endPoint y: 234, distance: 79.9
click at [950, 234] on div "Notion 0 of 9 Connect your Notion workspace" at bounding box center [951, 222] width 123 height 25
click at [911, 252] on icon at bounding box center [908, 255] width 10 height 10
click at [1073, 433] on div at bounding box center [1077, 428] width 28 height 15
click at [1081, 609] on button "Save" at bounding box center [1085, 618] width 36 height 18
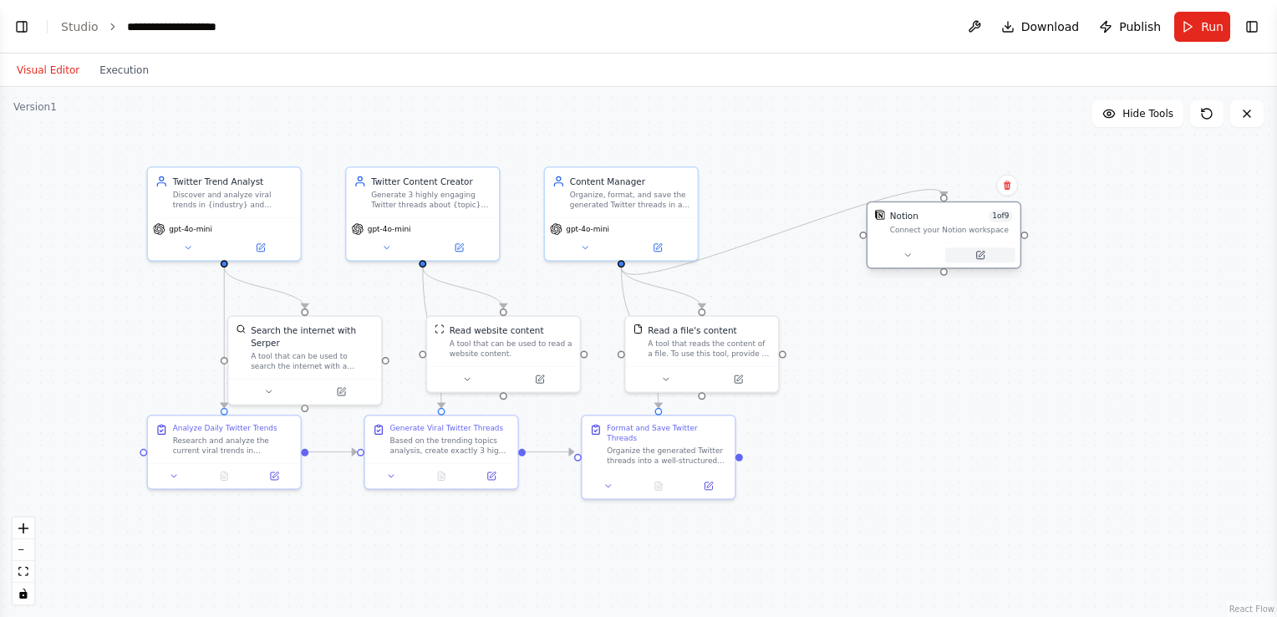
click at [983, 259] on icon at bounding box center [980, 255] width 10 height 10
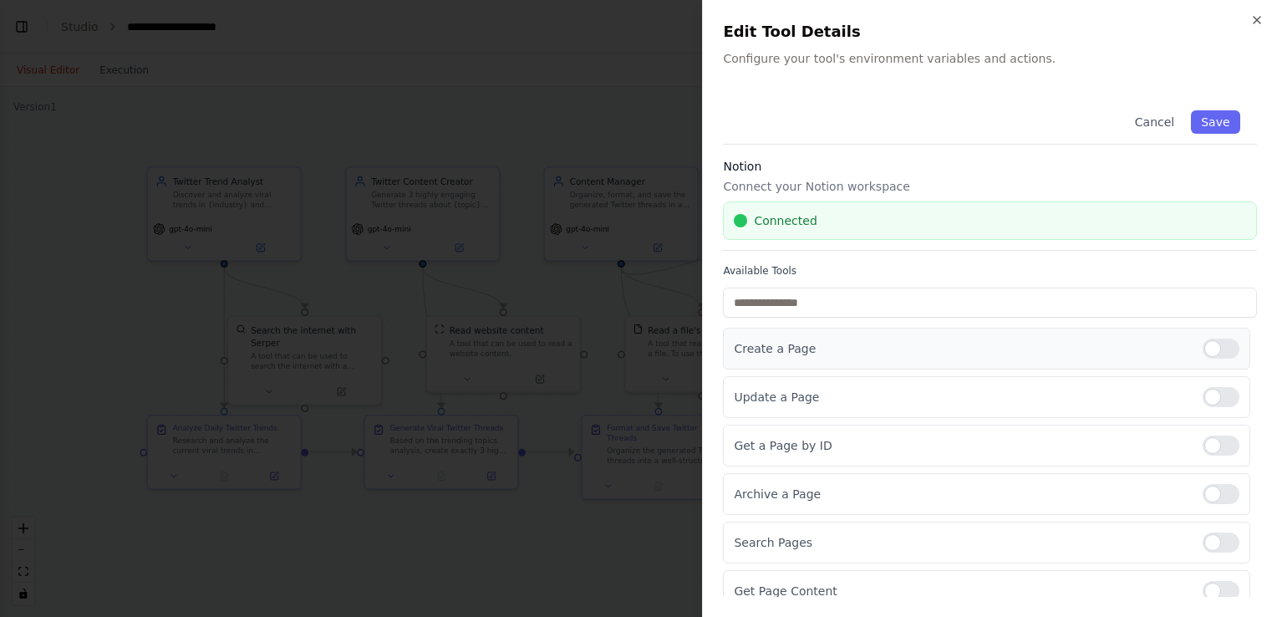
click at [1095, 356] on div "Create a Page" at bounding box center [986, 349] width 527 height 42
click at [929, 336] on div "Create a Page" at bounding box center [986, 349] width 527 height 42
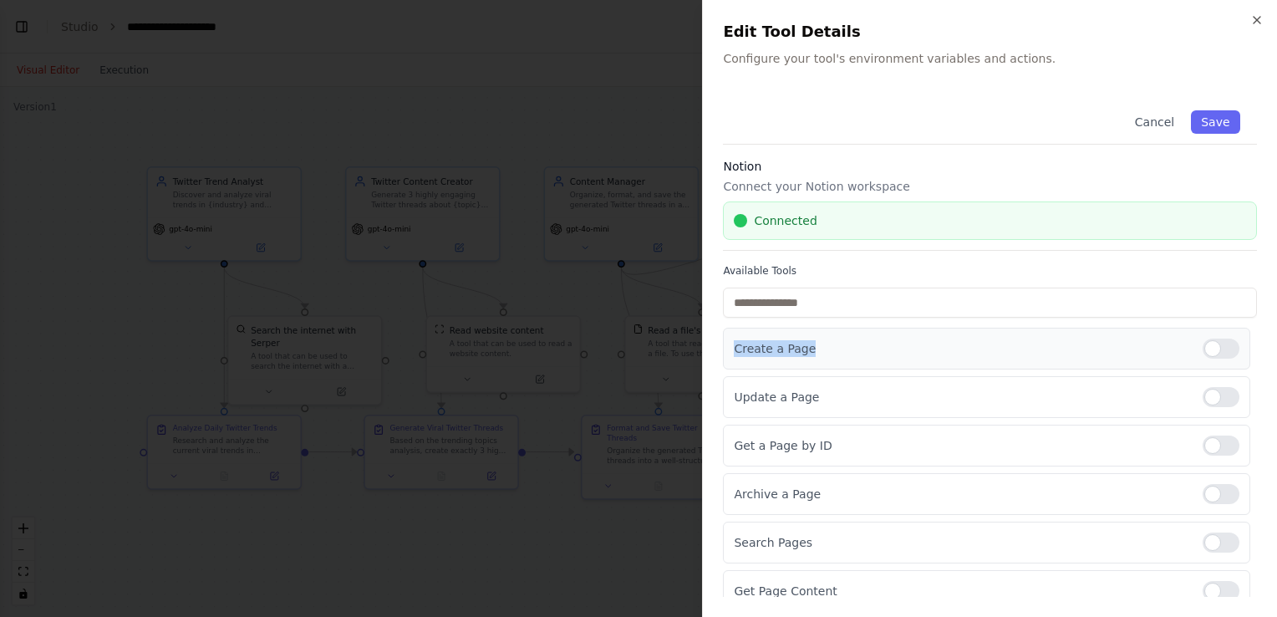
click at [929, 336] on div "Create a Page" at bounding box center [986, 349] width 527 height 42
drag, startPoint x: 929, startPoint y: 336, endPoint x: 1187, endPoint y: 132, distance: 328.4
click at [1192, 132] on button "Save" at bounding box center [1216, 121] width 48 height 23
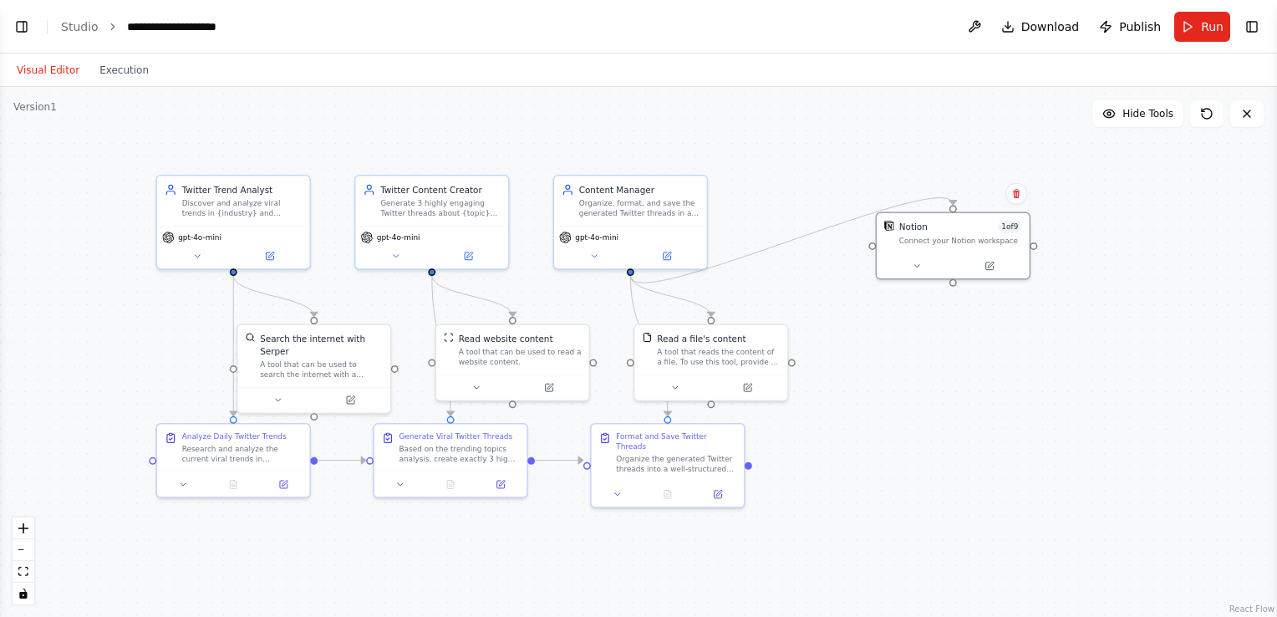
drag, startPoint x: 947, startPoint y: 278, endPoint x: 956, endPoint y: 287, distance: 12.4
click at [956, 287] on div ".deletable-edge-delete-btn { width: 20px; height: 20px; border: 0px solid #ffff…" at bounding box center [638, 352] width 1277 height 530
drag, startPoint x: 967, startPoint y: 225, endPoint x: 949, endPoint y: 349, distance: 125.9
click at [949, 349] on div "Notion 1 of 9 Connect your Notion workspace" at bounding box center [940, 342] width 155 height 68
click at [938, 339] on div "Connect your Notion workspace" at bounding box center [948, 338] width 123 height 10
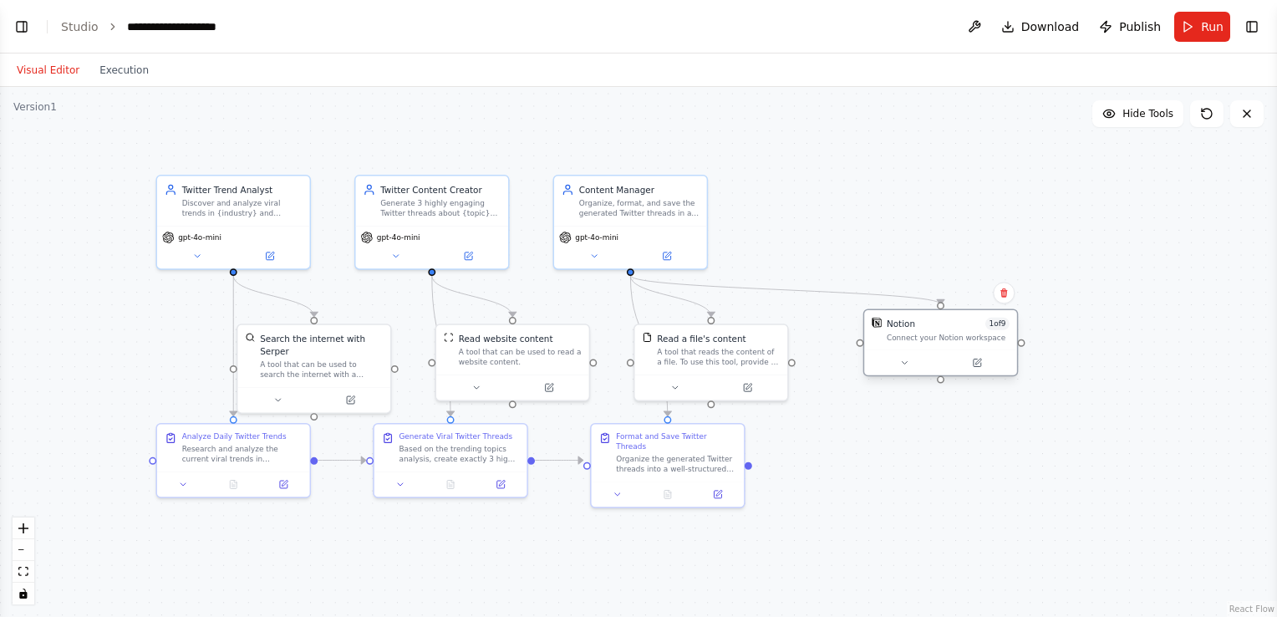
click at [938, 339] on div "Connect your Notion workspace" at bounding box center [948, 338] width 123 height 10
click at [958, 336] on div "Connect your Notion workspace" at bounding box center [948, 338] width 123 height 10
click at [1211, 36] on button "Run" at bounding box center [1202, 27] width 56 height 30
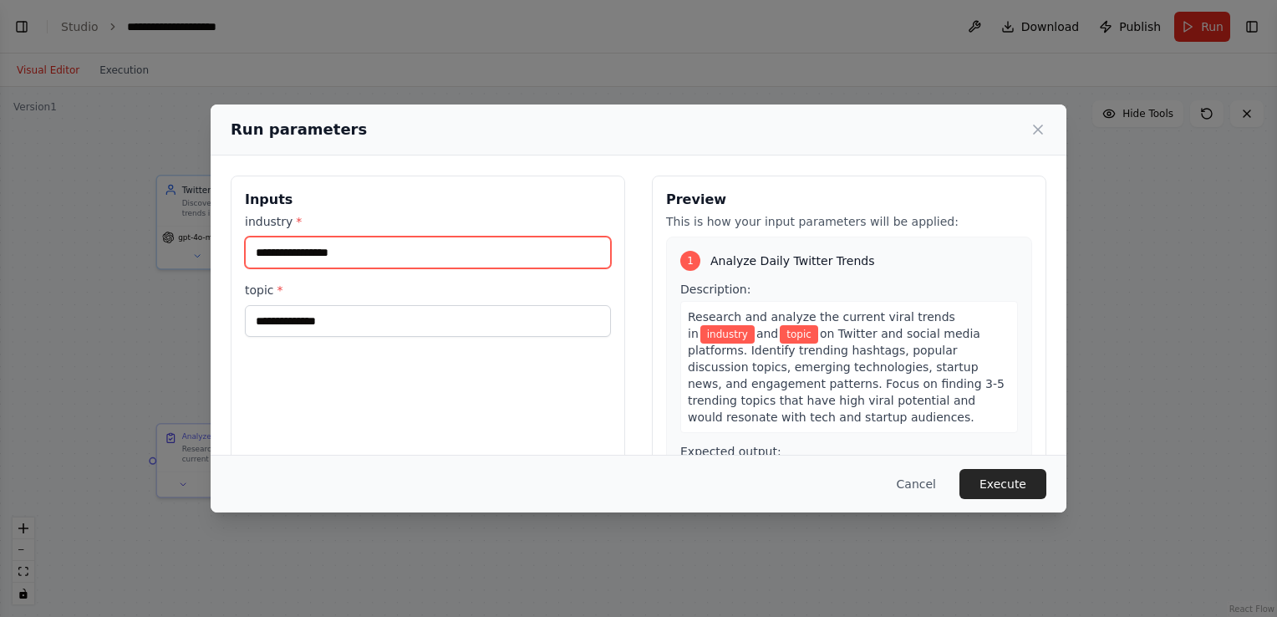
click at [337, 259] on input "industry *" at bounding box center [428, 253] width 366 height 32
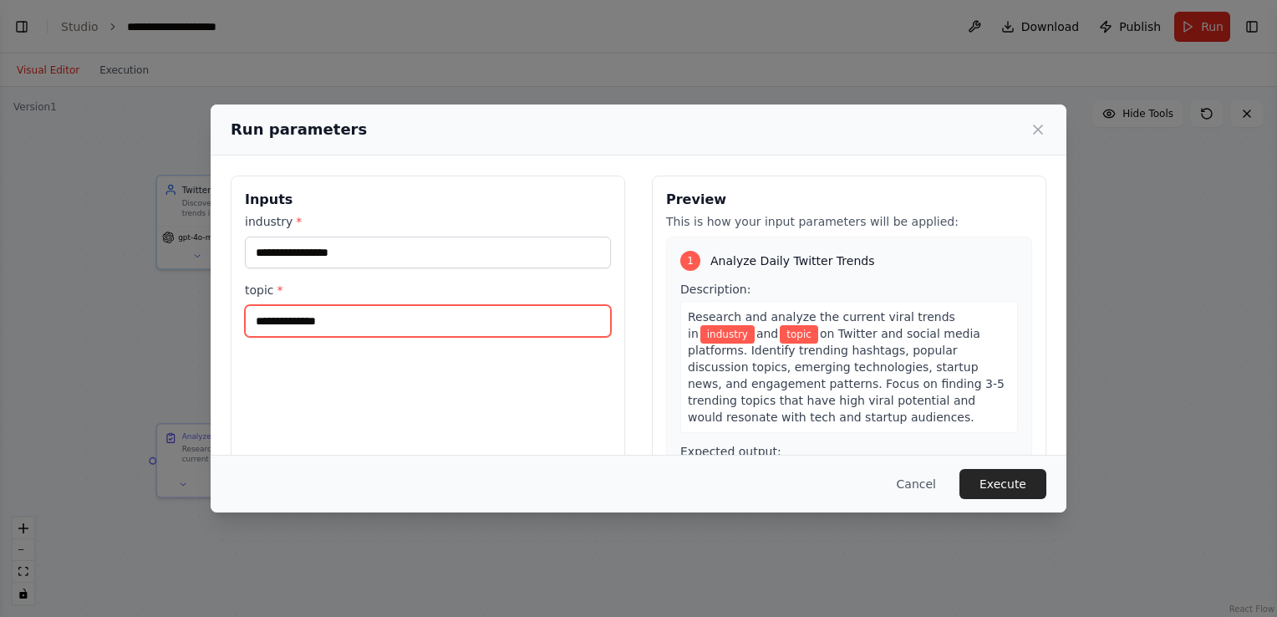
click at [318, 307] on input "topic *" at bounding box center [428, 321] width 366 height 32
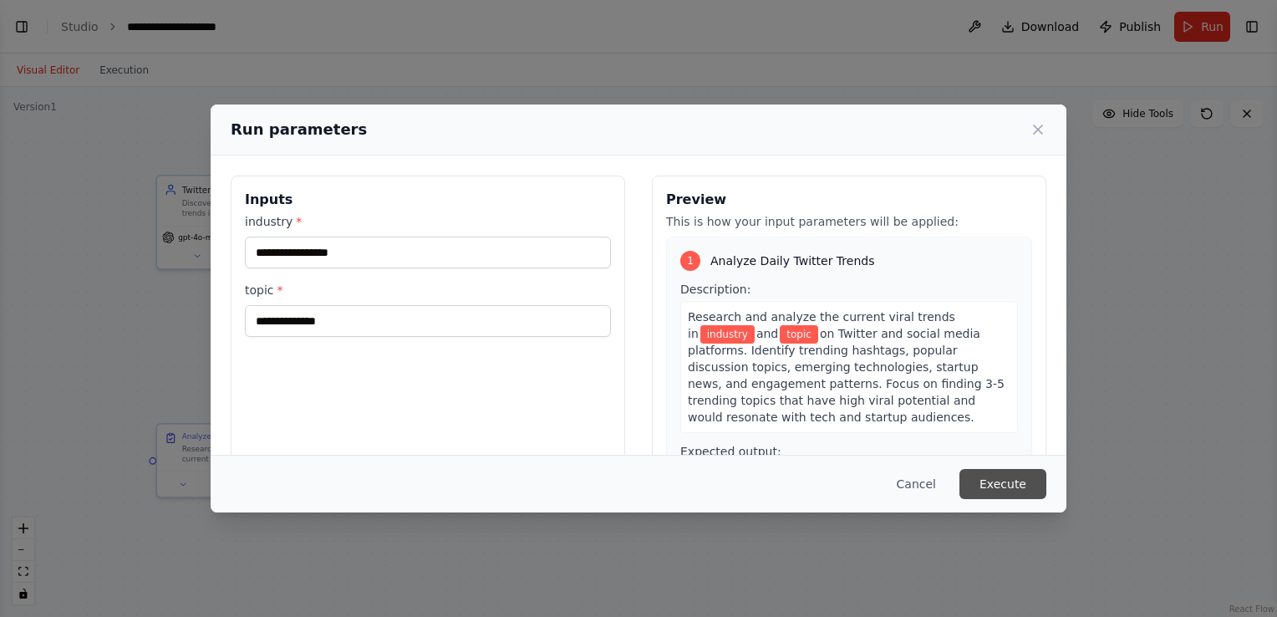
click at [1030, 483] on button "Execute" at bounding box center [1002, 484] width 87 height 30
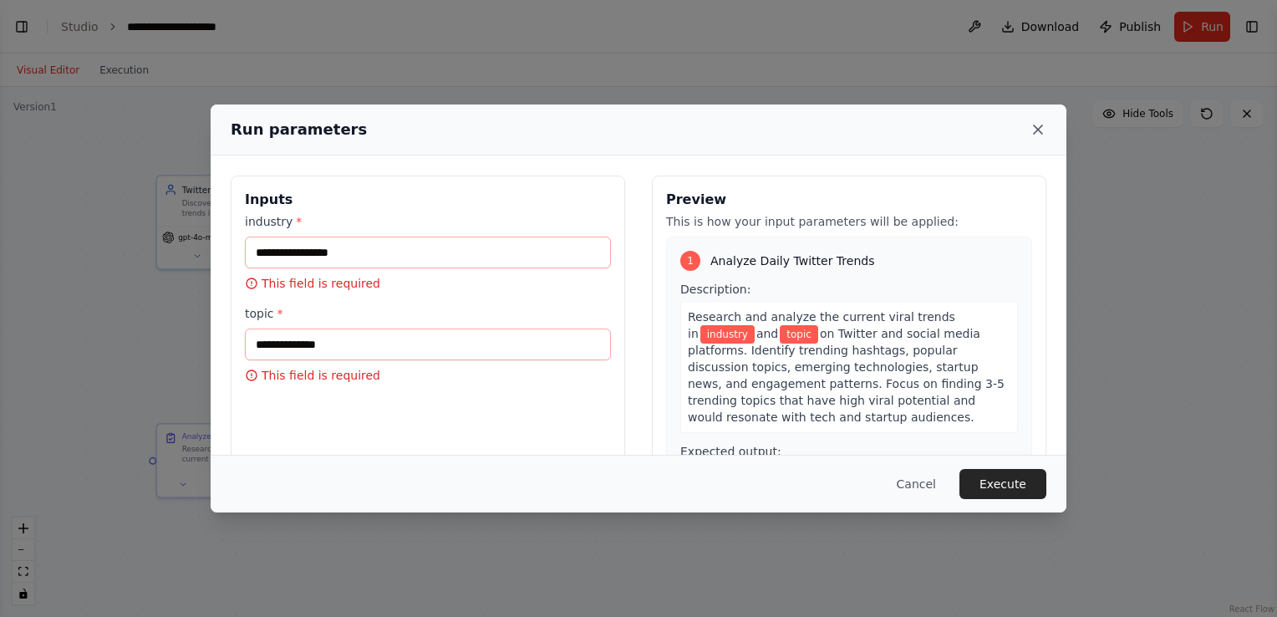
click at [1034, 132] on icon at bounding box center [1038, 129] width 8 height 8
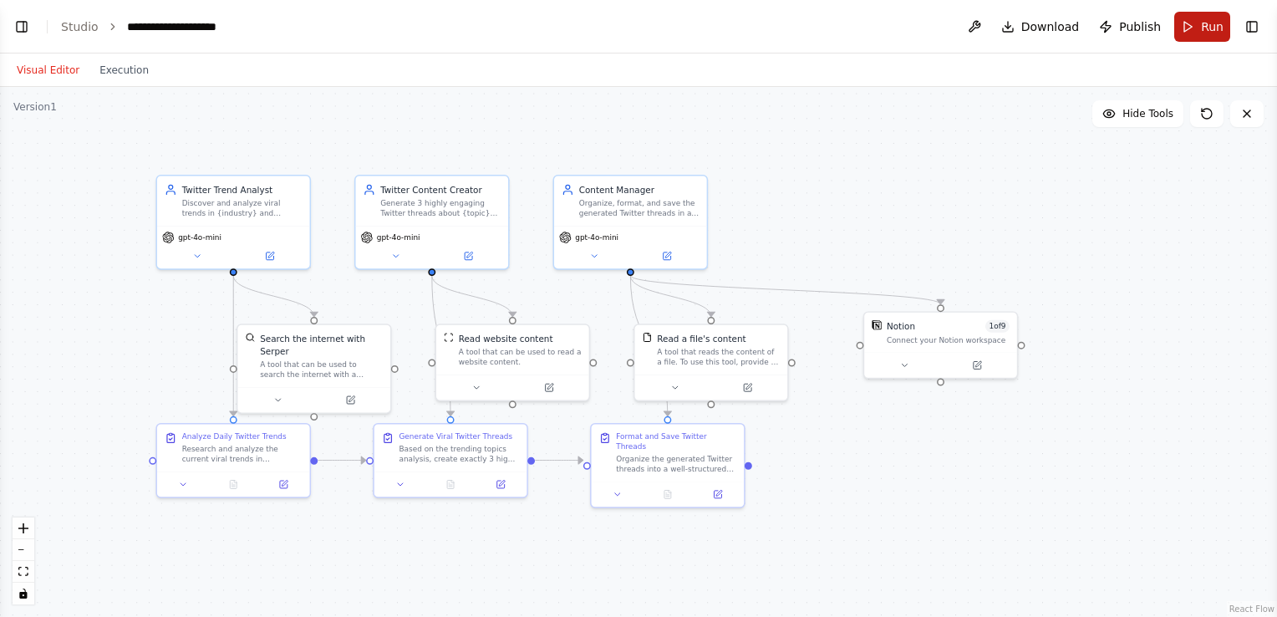
click at [1210, 33] on span "Run" at bounding box center [1212, 26] width 23 height 17
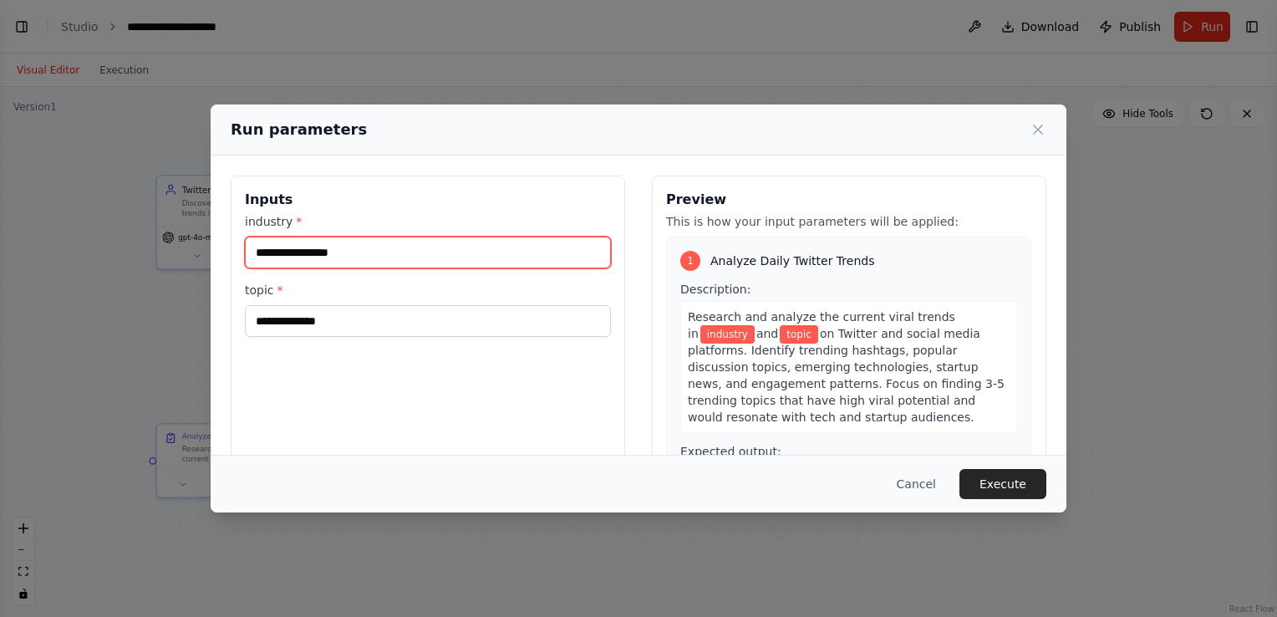
click at [360, 262] on input "industry *" at bounding box center [428, 253] width 366 height 32
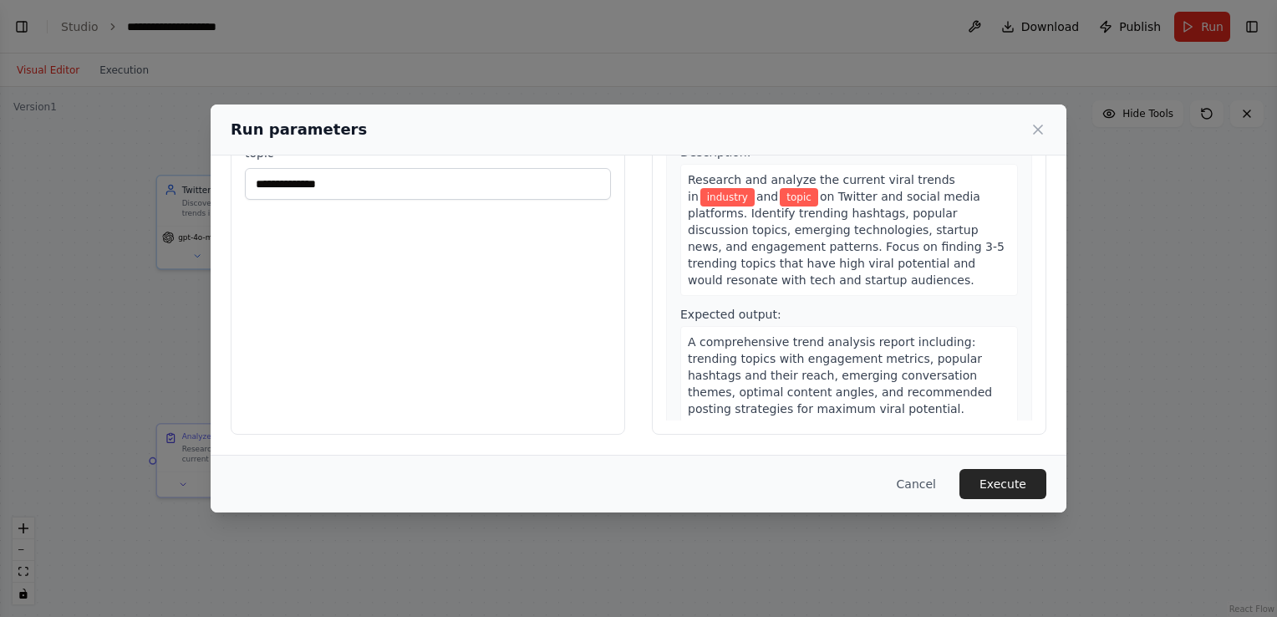
scroll to position [0, 0]
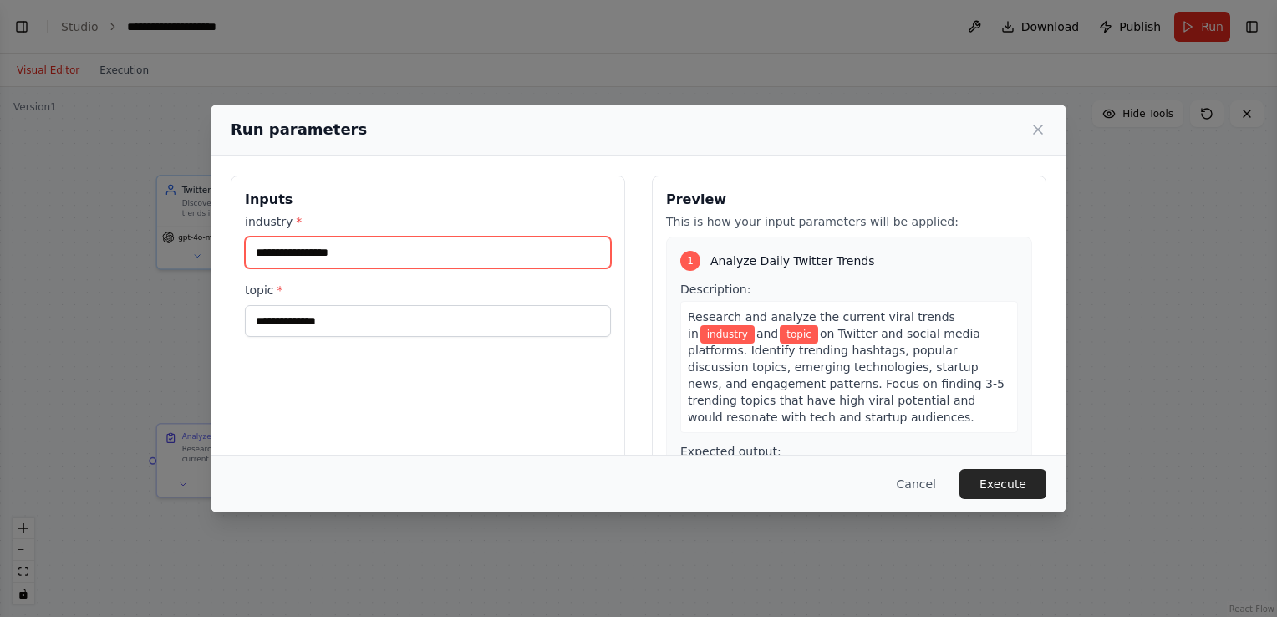
click at [445, 259] on input "industry *" at bounding box center [428, 253] width 366 height 32
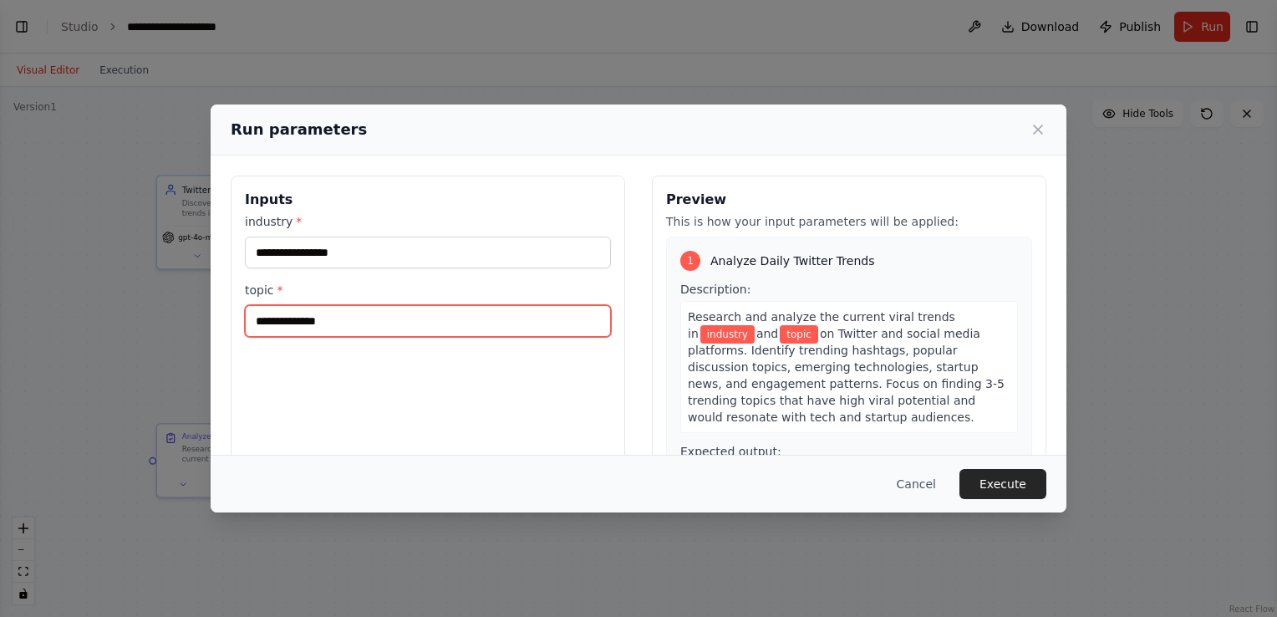
click at [354, 323] on input "topic *" at bounding box center [428, 321] width 366 height 32
paste input "*******"
type input "*******"
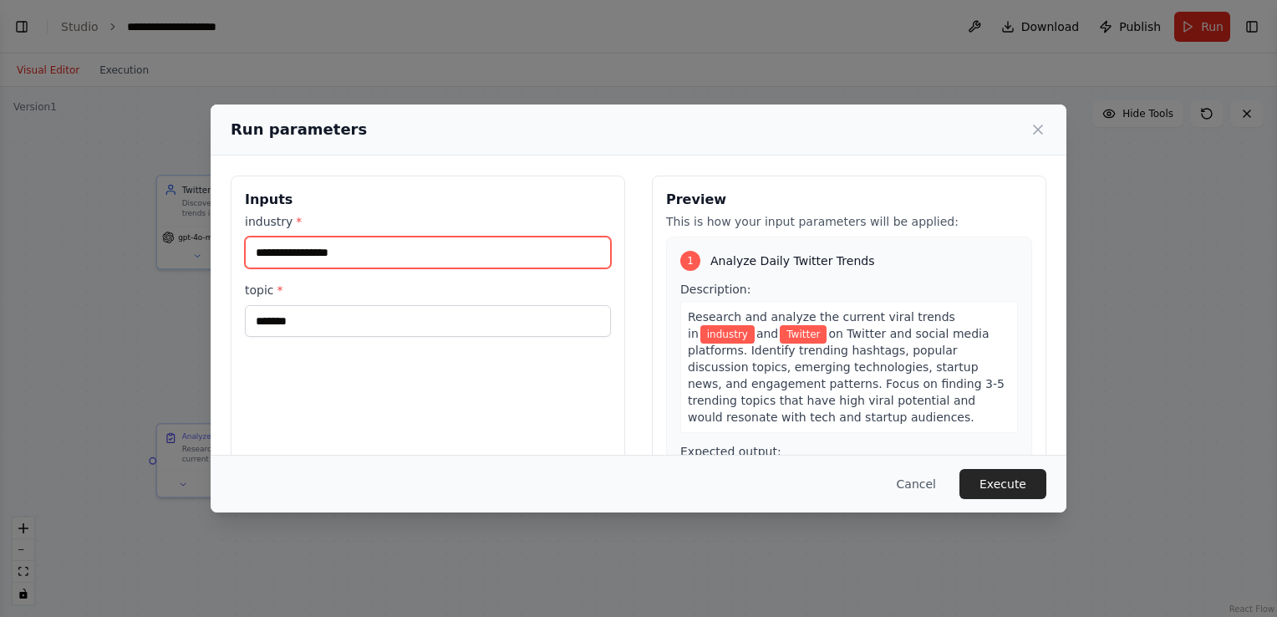
click at [336, 265] on input "industry *" at bounding box center [428, 253] width 366 height 32
paste input "**********"
type input "**********"
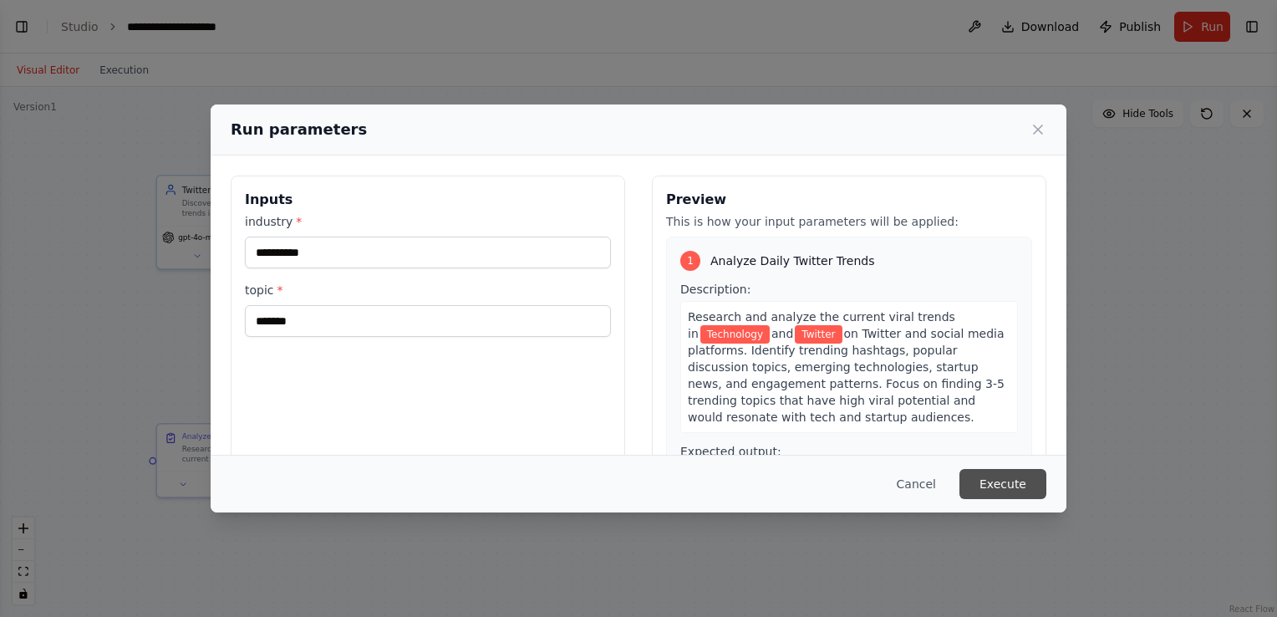
click at [998, 485] on button "Execute" at bounding box center [1002, 484] width 87 height 30
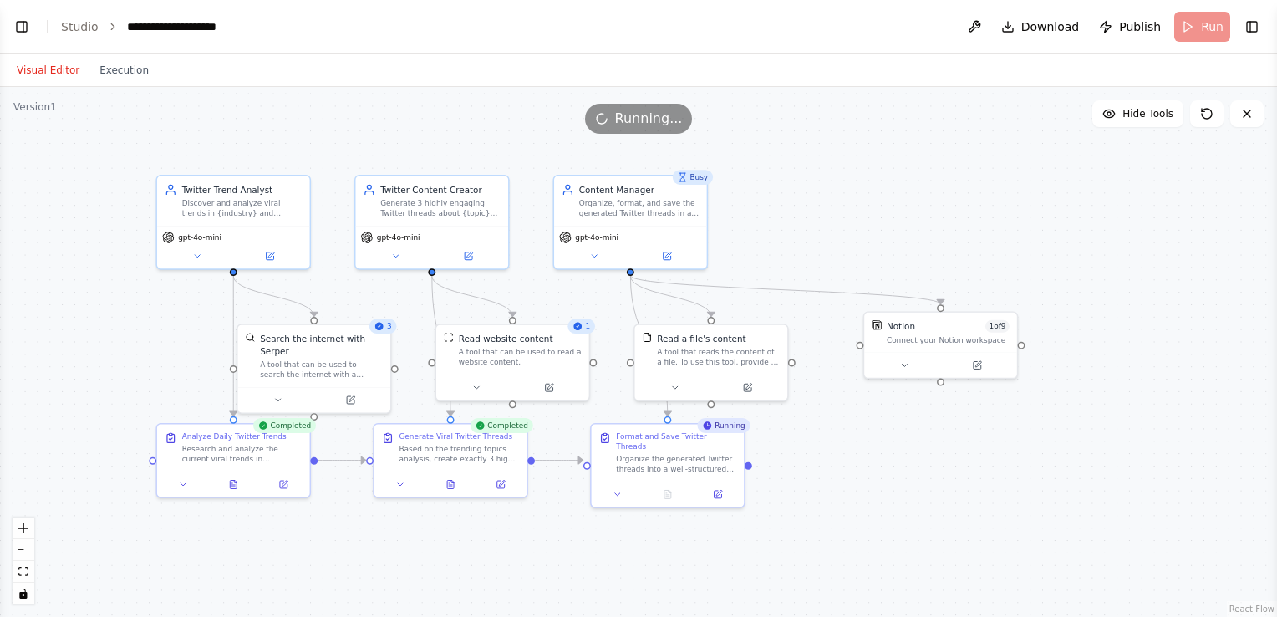
click at [871, 188] on div ".deletable-edge-delete-btn { width: 20px; height: 20px; border: 0px solid #ffff…" at bounding box center [638, 352] width 1277 height 530
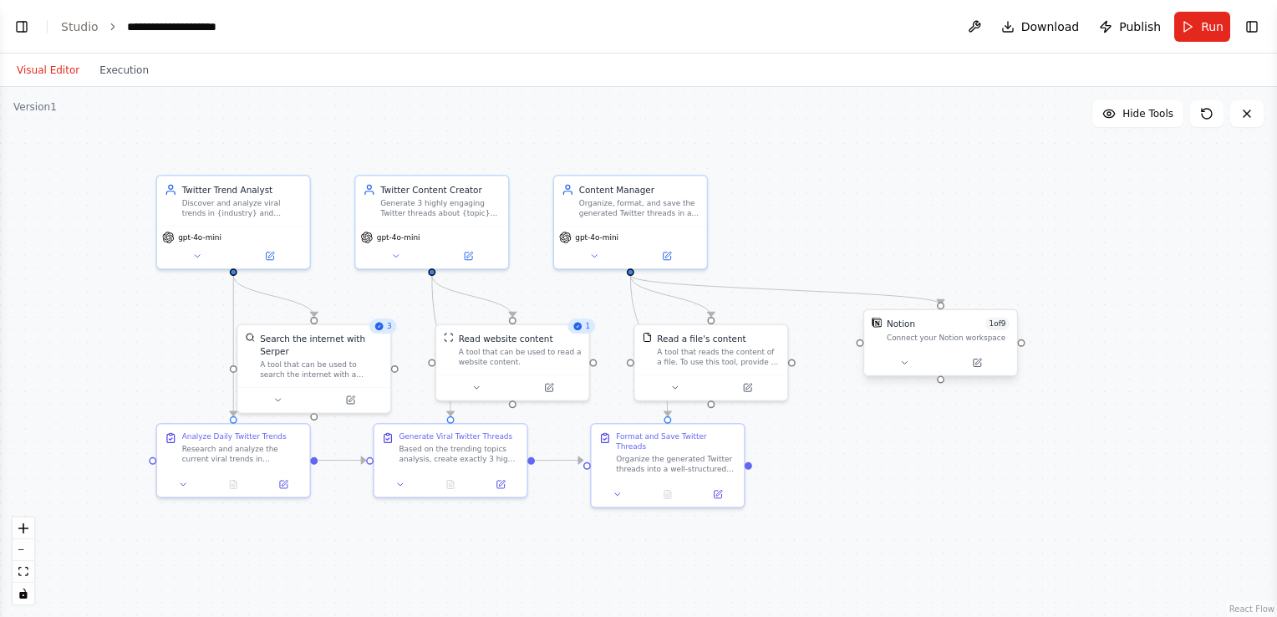
click at [883, 353] on div at bounding box center [940, 361] width 153 height 25
click at [900, 359] on icon at bounding box center [904, 363] width 10 height 10
click at [975, 360] on icon at bounding box center [977, 363] width 8 height 8
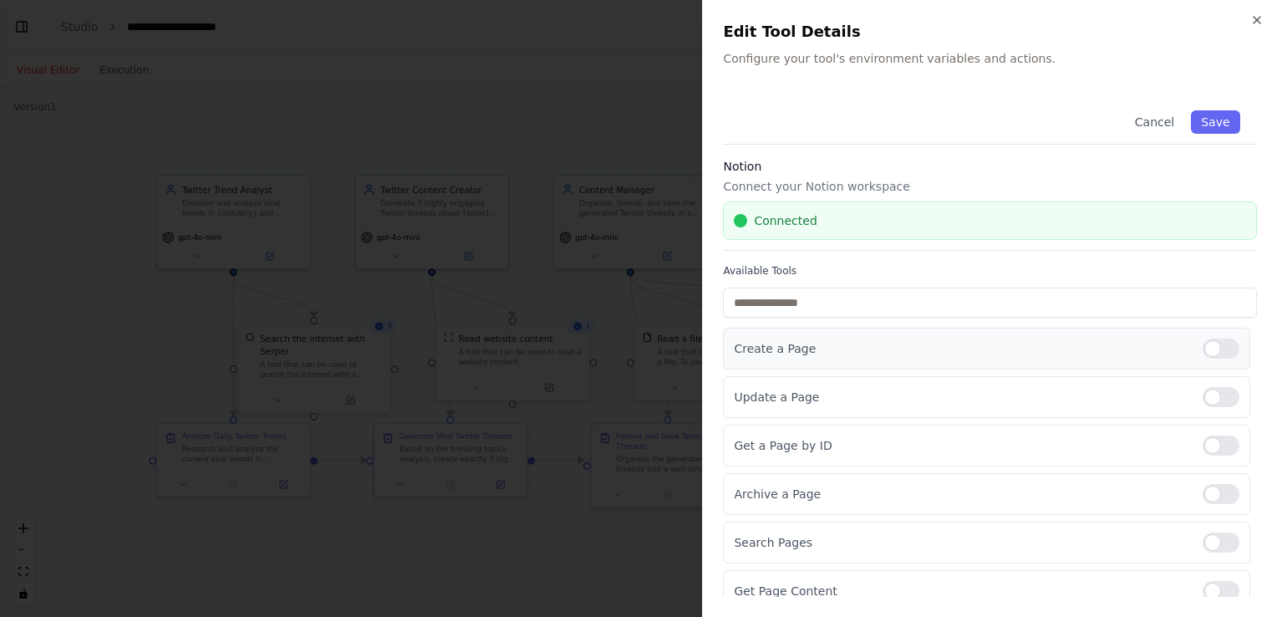
click at [875, 334] on div "Create a Page" at bounding box center [986, 349] width 527 height 42
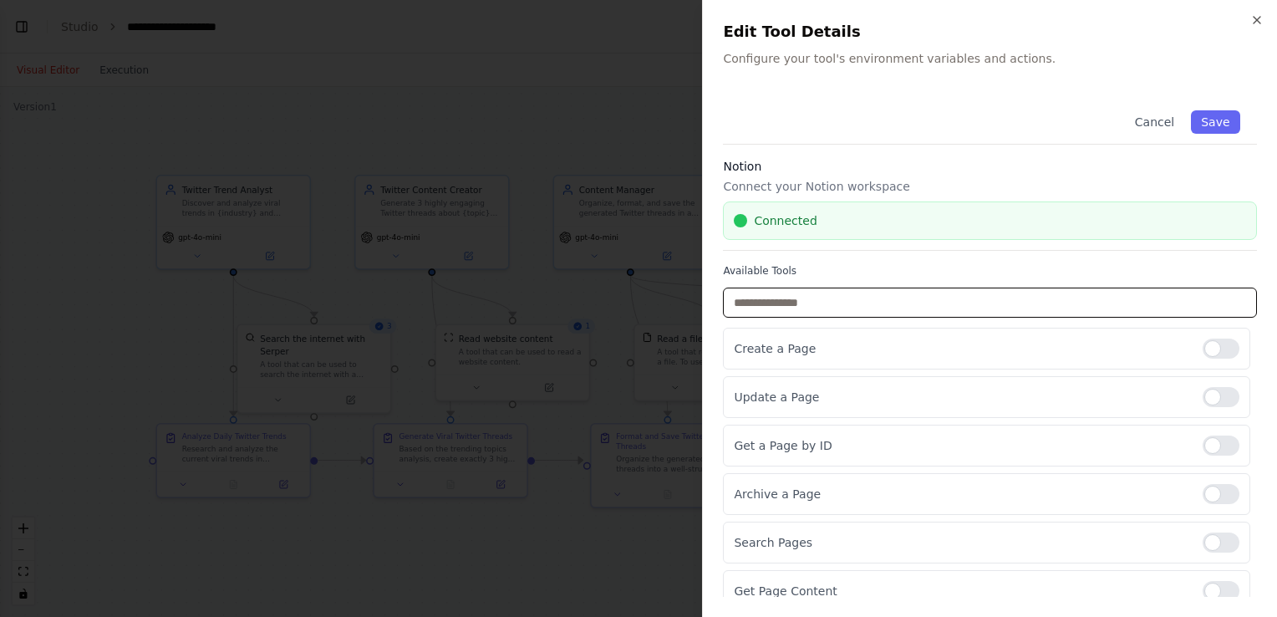
click at [861, 303] on input "text" at bounding box center [990, 302] width 534 height 30
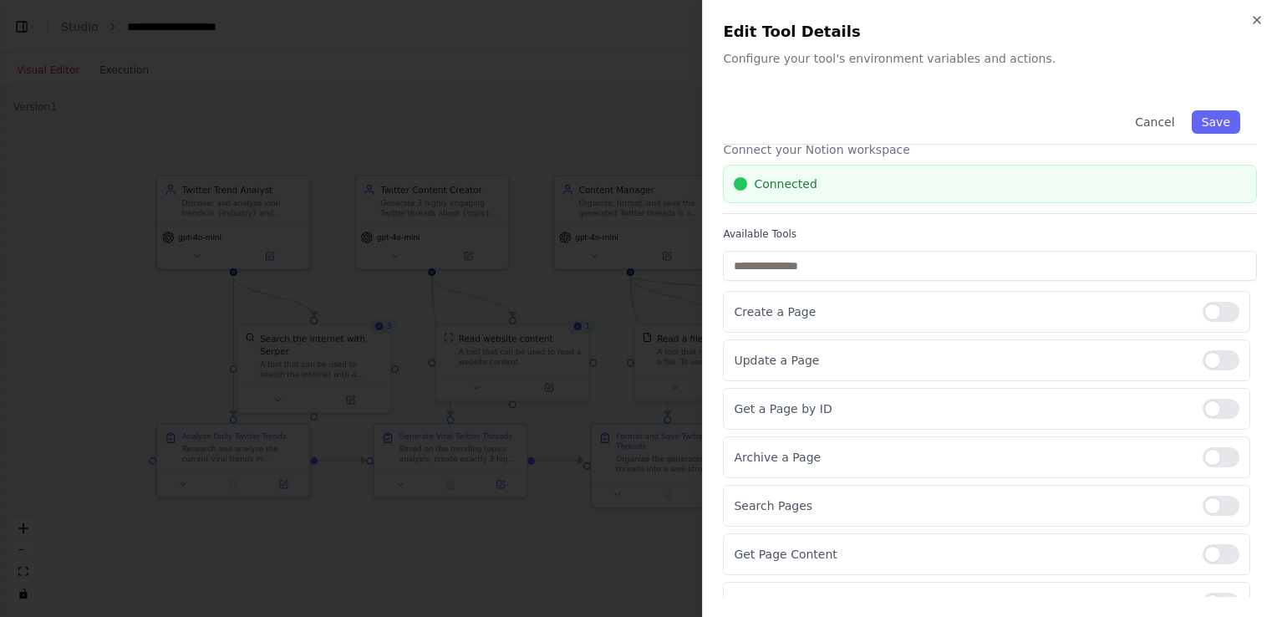
scroll to position [25, 0]
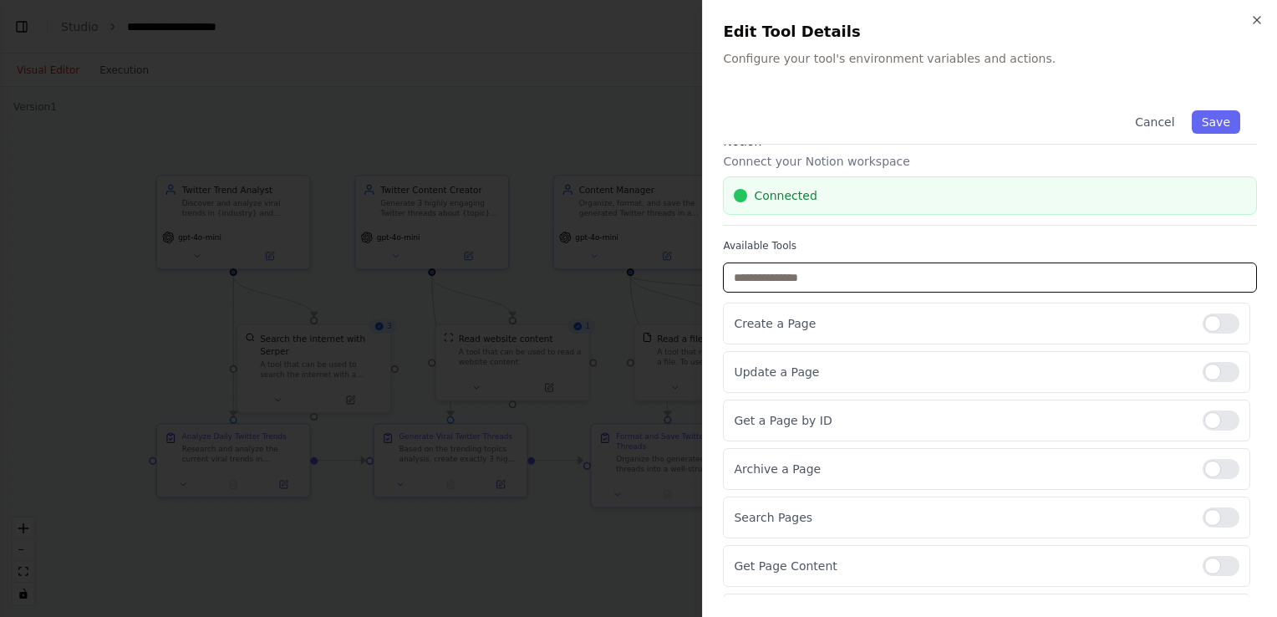
click at [949, 270] on input "text" at bounding box center [990, 277] width 534 height 30
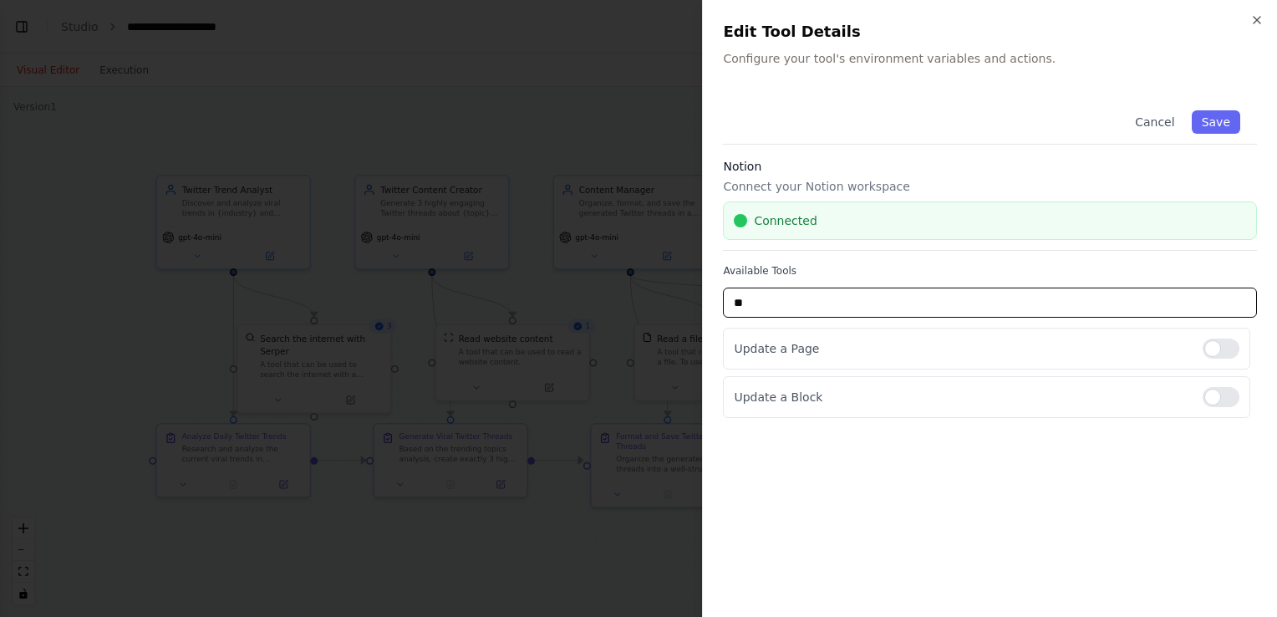
type input "*"
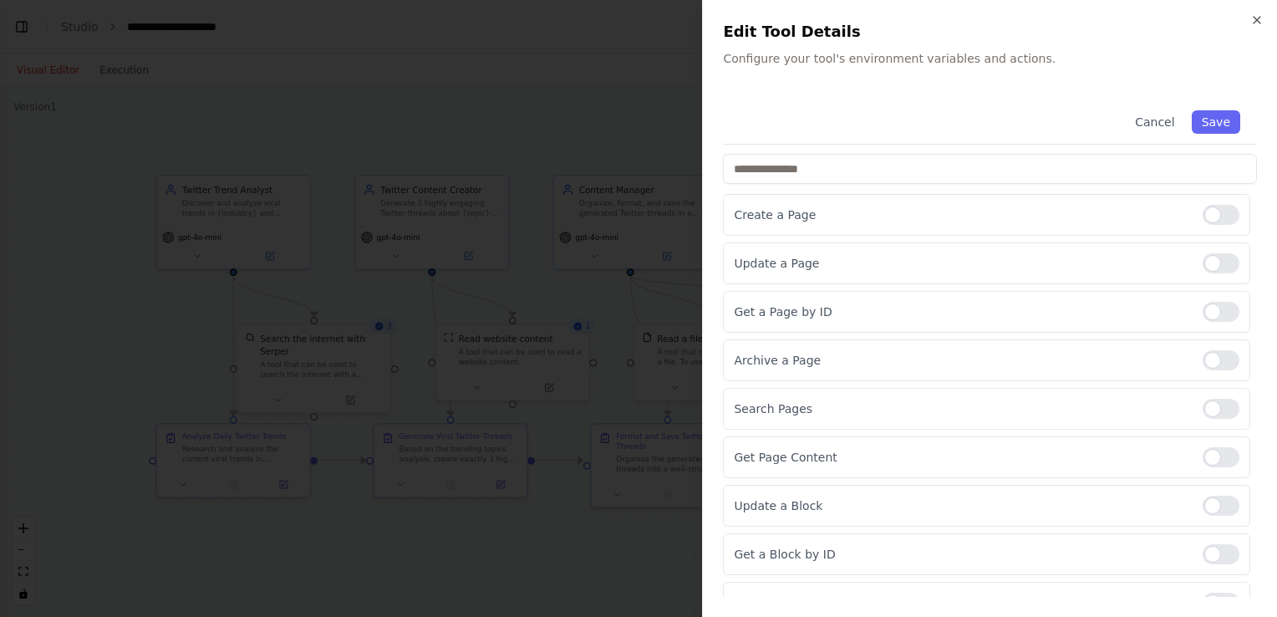
scroll to position [156, 0]
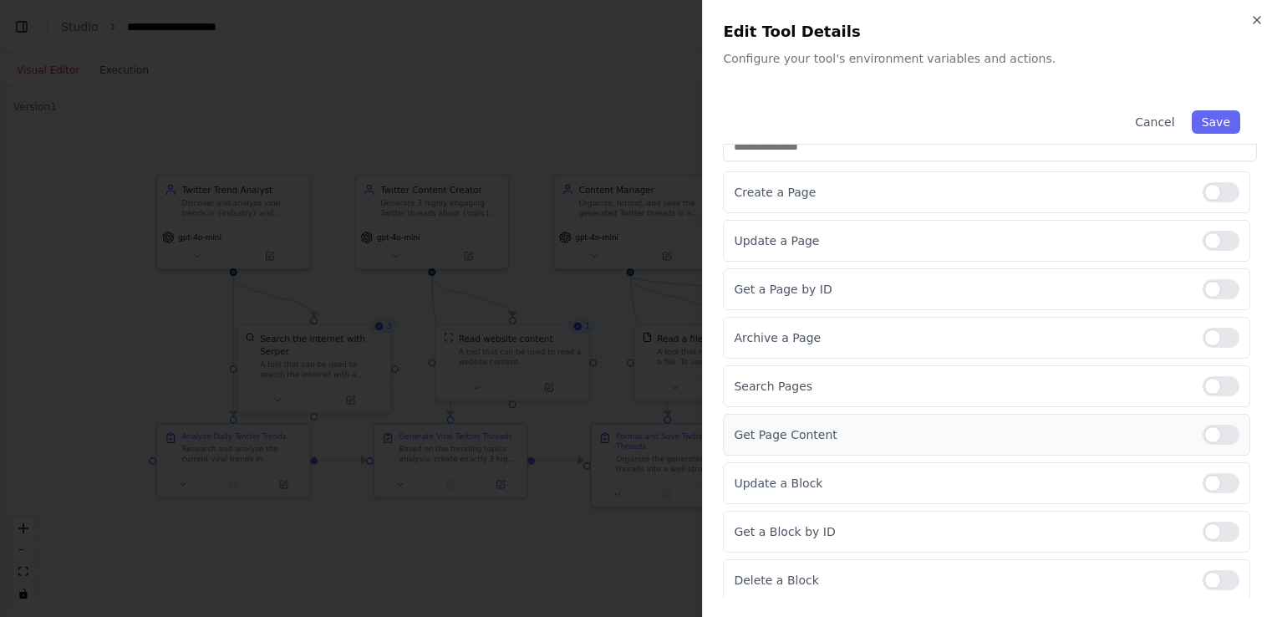
click at [1210, 425] on div at bounding box center [1221, 435] width 37 height 20
click at [1220, 477] on div at bounding box center [1221, 483] width 37 height 20
click at [1217, 516] on div "Get a Block by ID" at bounding box center [986, 532] width 527 height 42
click at [1215, 527] on div at bounding box center [1221, 532] width 37 height 20
click at [1219, 379] on div at bounding box center [1221, 386] width 37 height 20
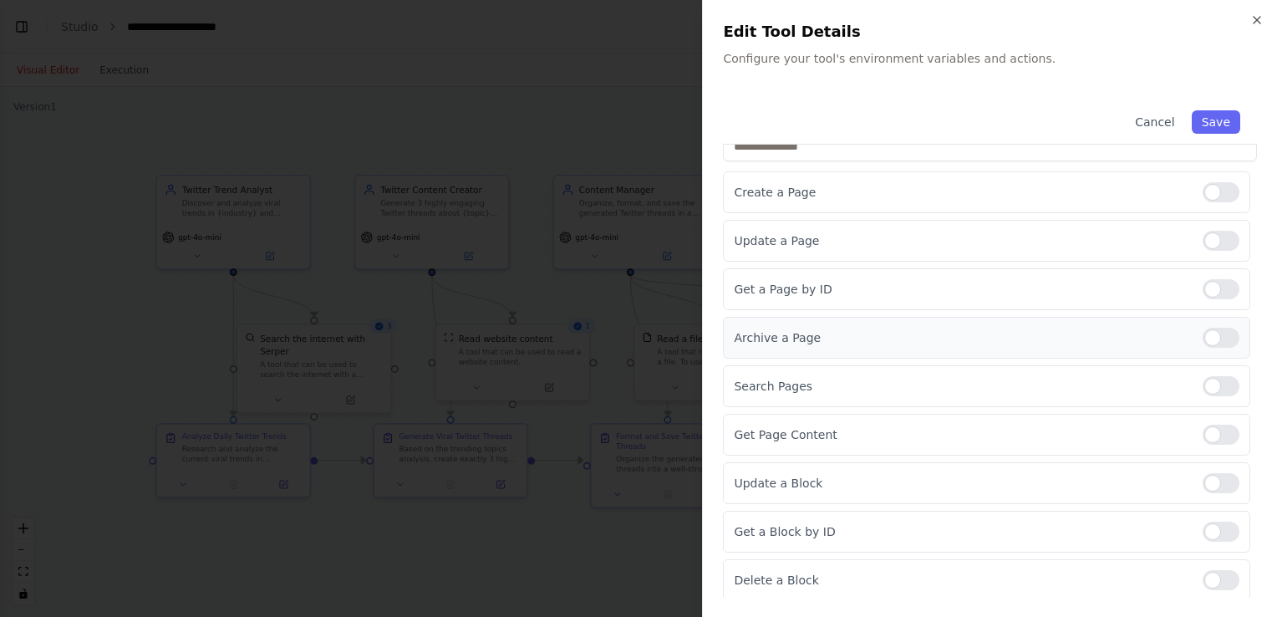
click at [1219, 329] on div at bounding box center [1221, 338] width 37 height 20
click at [1219, 287] on div at bounding box center [1221, 289] width 37 height 20
click at [1219, 225] on div "Update a Page" at bounding box center [986, 241] width 527 height 42
click at [1217, 237] on div at bounding box center [1221, 241] width 37 height 20
click at [1219, 577] on div at bounding box center [1221, 580] width 37 height 20
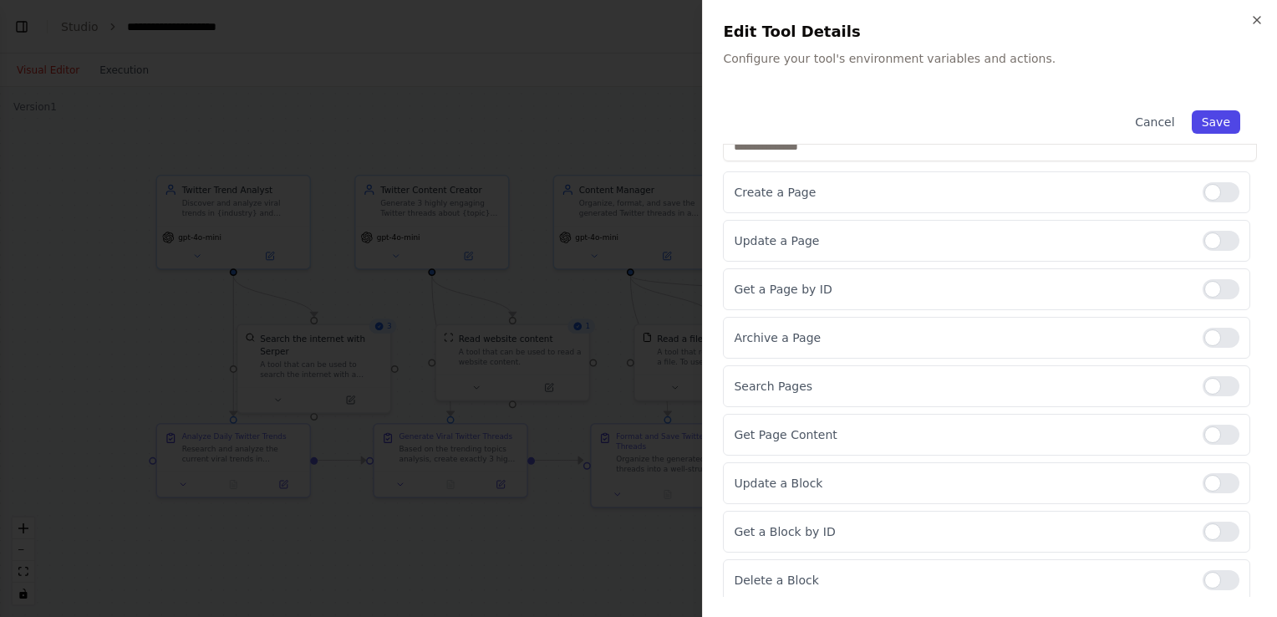
click at [1216, 125] on button "Save" at bounding box center [1216, 121] width 48 height 23
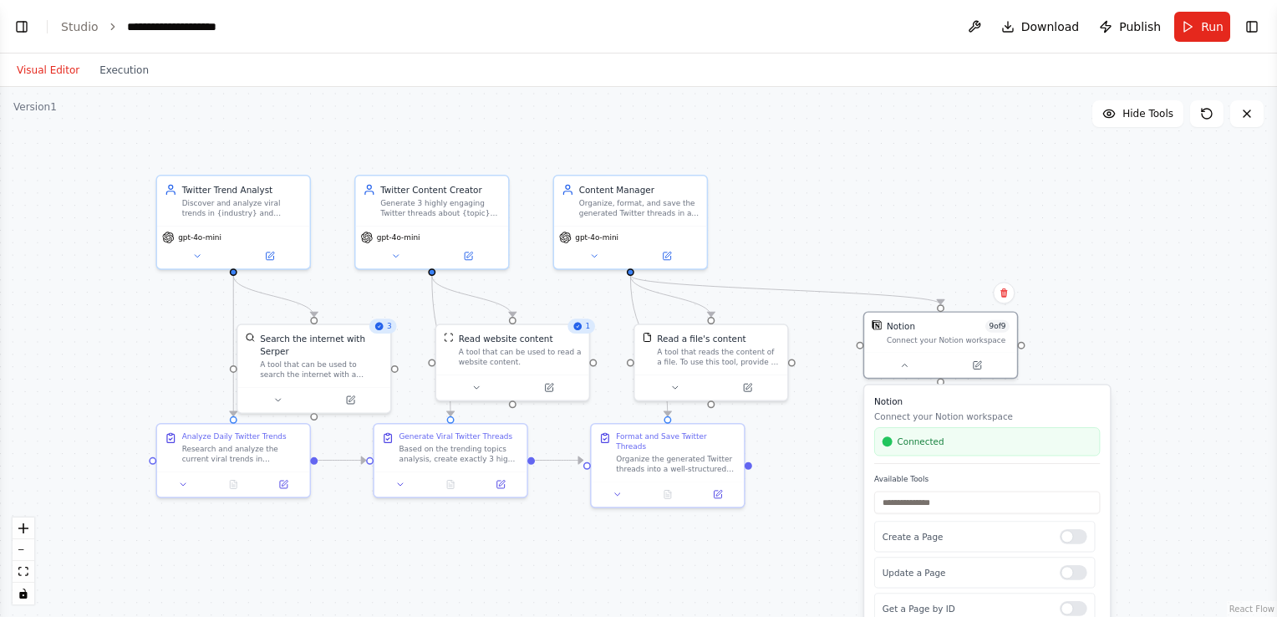
click at [1001, 207] on div ".deletable-edge-delete-btn { width: 20px; height: 20px; border: 0px solid #ffff…" at bounding box center [638, 352] width 1277 height 530
click at [1049, 25] on span "Download" at bounding box center [1050, 26] width 59 height 17
